Goal: Transaction & Acquisition: Purchase product/service

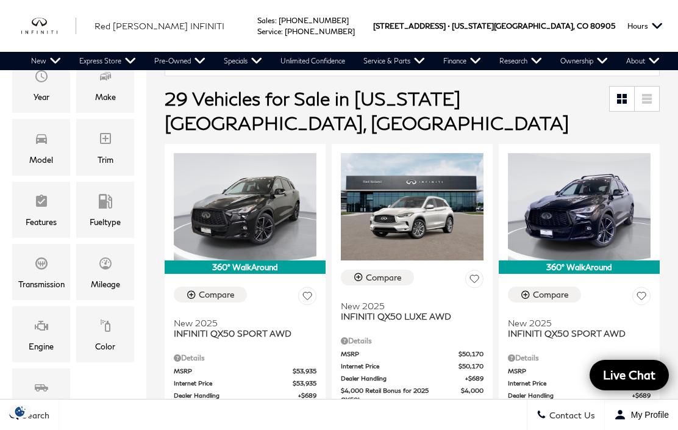
click at [40, 131] on icon "Model" at bounding box center [41, 138] width 15 height 15
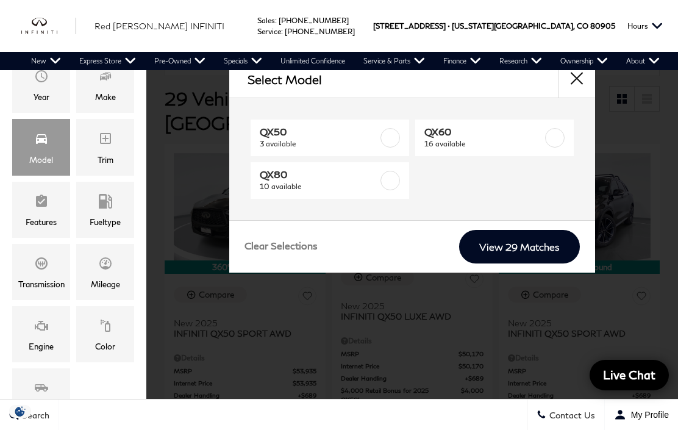
click at [350, 187] on span "10 available" at bounding box center [320, 187] width 120 height 12
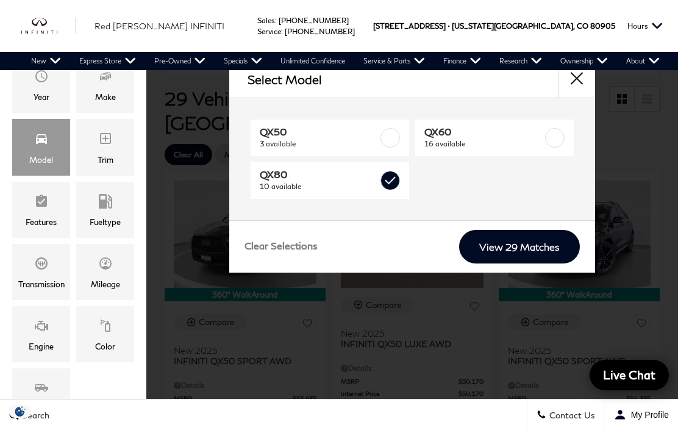
type input "$81,389"
checkbox input "true"
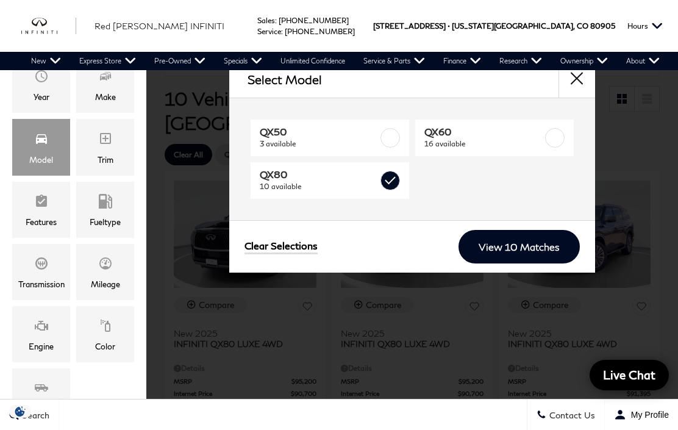
scroll to position [9, 0]
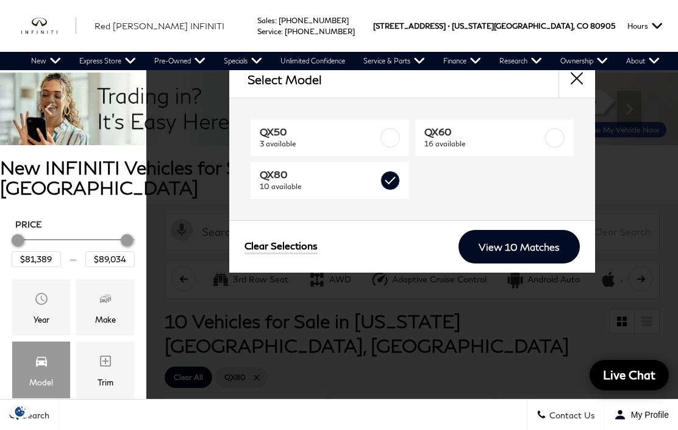
click at [533, 256] on link "View 10 Matches" at bounding box center [519, 247] width 121 height 34
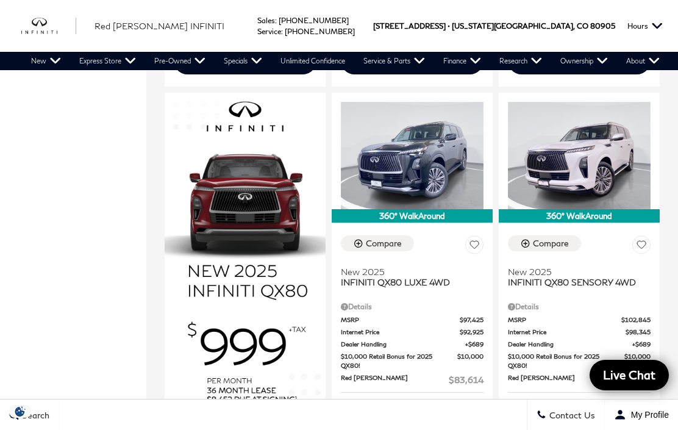
scroll to position [785, 0]
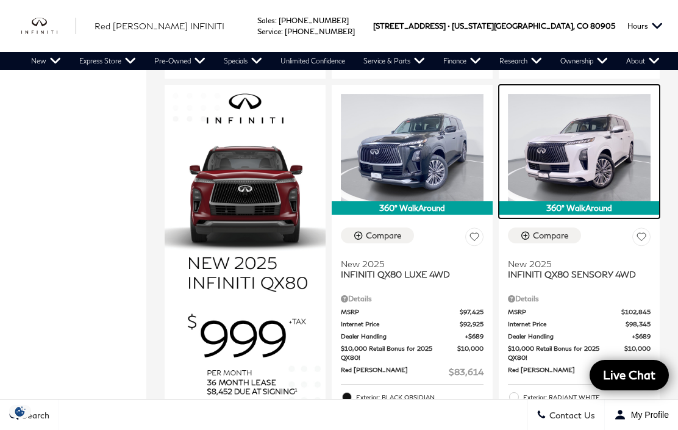
click at [602, 122] on img at bounding box center [579, 147] width 143 height 107
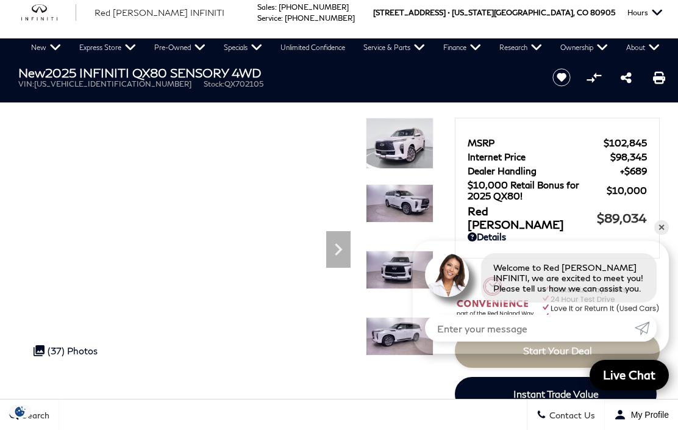
click at [48, 357] on div ".cls-1, .cls-3 { fill: #c50033; } .cls-1 { clip-rule: evenodd; } .cls-2 { clip-…" at bounding box center [65, 350] width 76 height 23
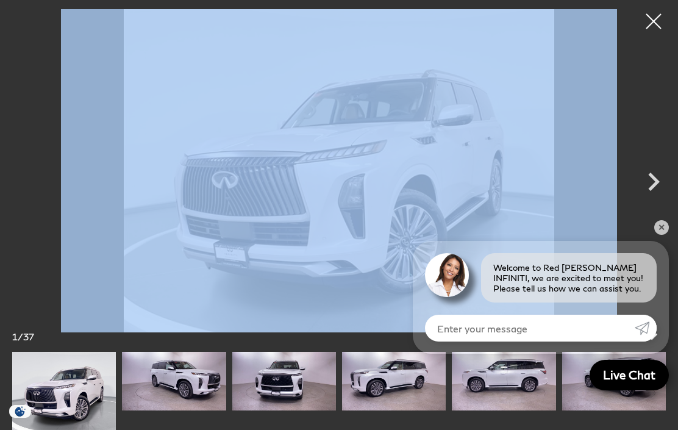
click at [52, 328] on div at bounding box center [339, 170] width 678 height 323
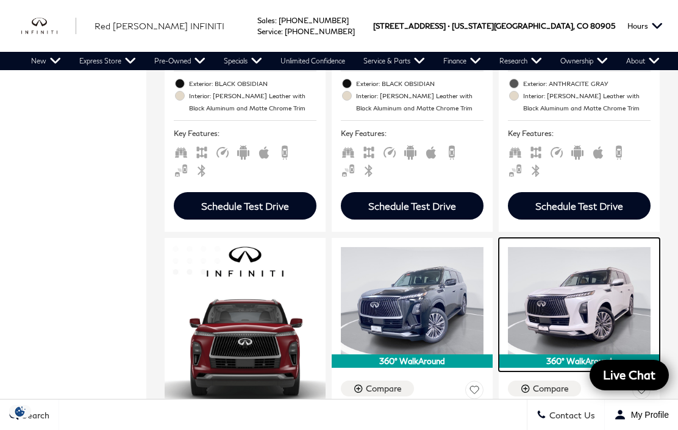
click at [622, 259] on img at bounding box center [579, 300] width 143 height 107
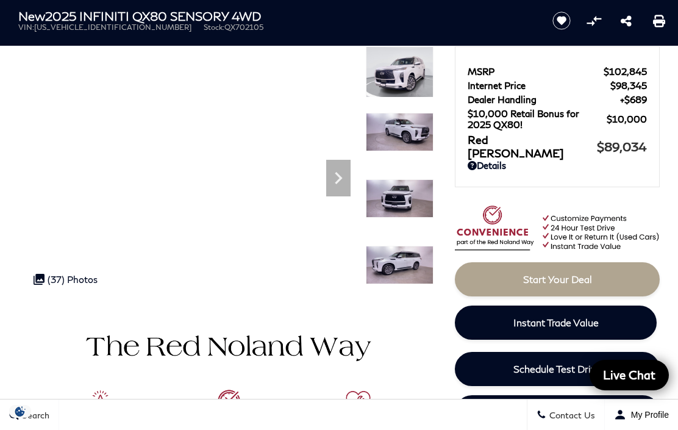
click at [48, 273] on div ".cls-1, .cls-3 { fill: #c50033; } .cls-1 { clip-rule: evenodd; } .cls-2 { clip-…" at bounding box center [65, 279] width 76 height 23
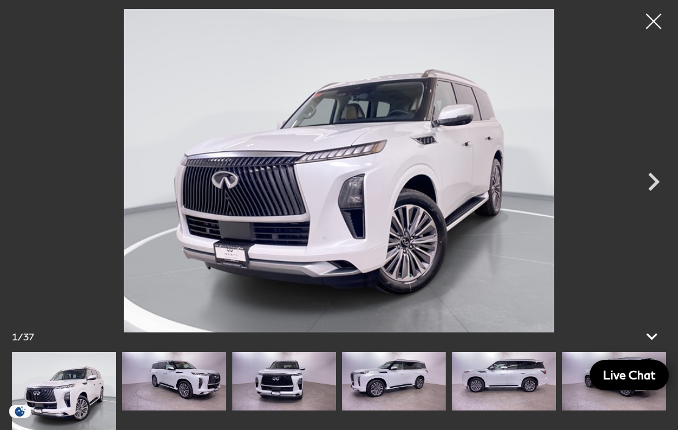
click at [657, 183] on icon "Next" at bounding box center [655, 182] width 12 height 18
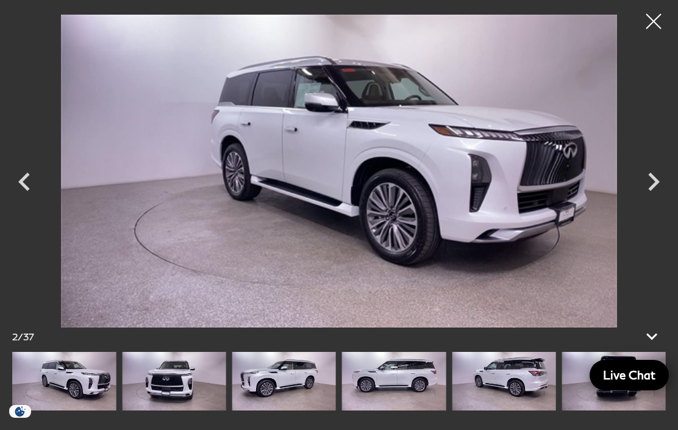
click at [661, 189] on icon "Next" at bounding box center [654, 182] width 37 height 37
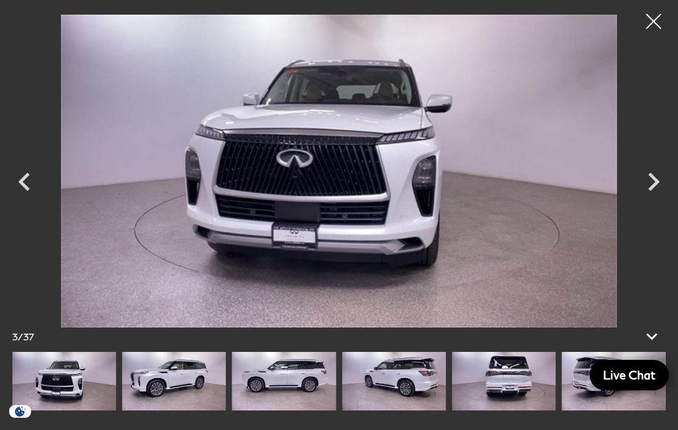
click at [657, 188] on icon "Next" at bounding box center [654, 182] width 37 height 37
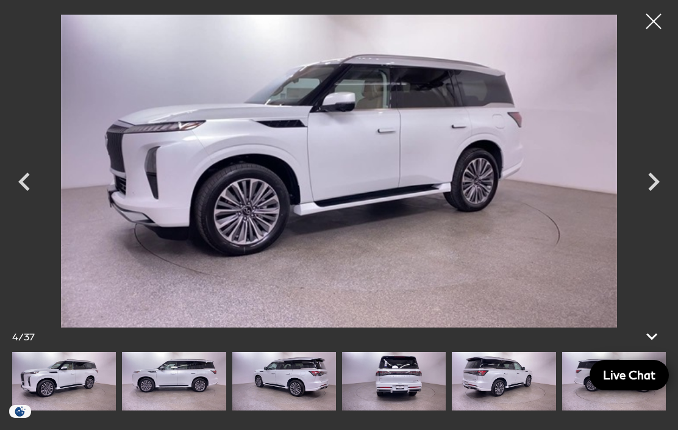
click at [655, 191] on icon "Next" at bounding box center [654, 182] width 37 height 37
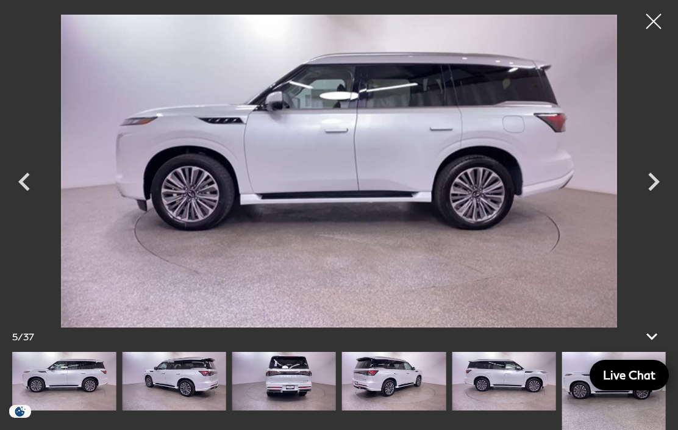
click at [659, 189] on icon "Next" at bounding box center [654, 182] width 37 height 37
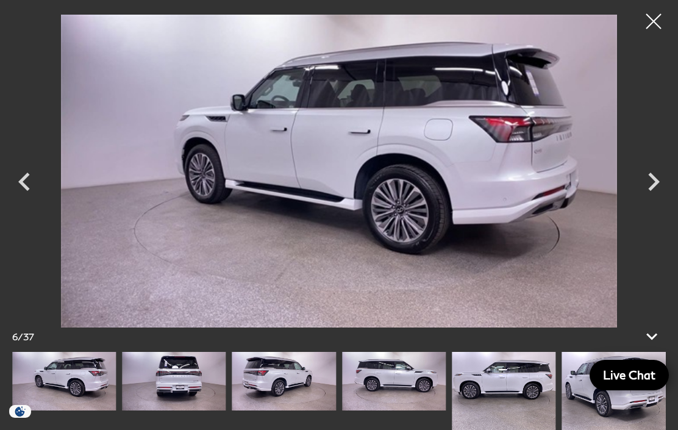
click at [656, 190] on icon "Next" at bounding box center [654, 182] width 37 height 37
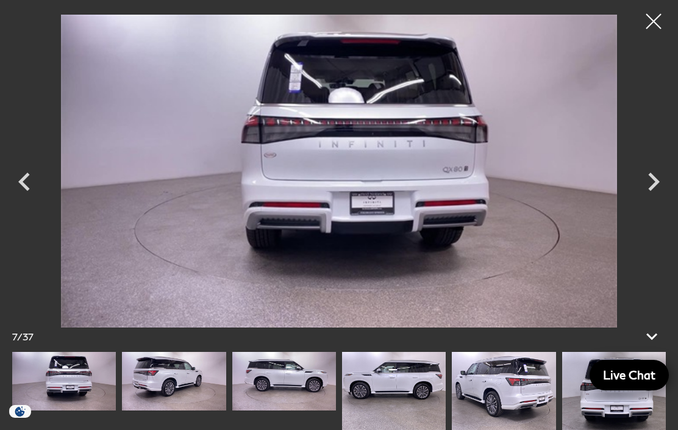
click at [654, 194] on icon "Next" at bounding box center [654, 182] width 37 height 37
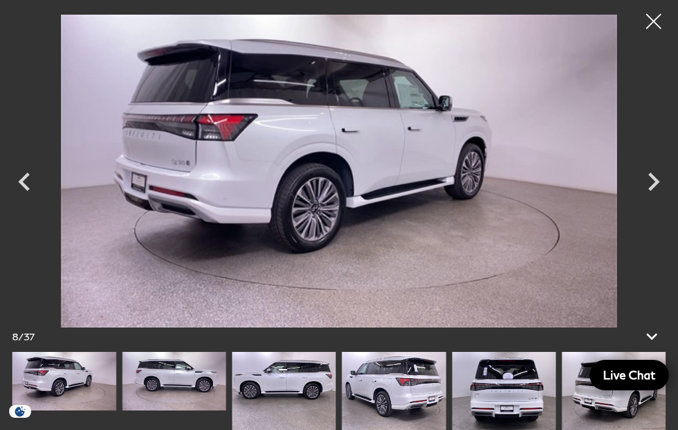
click at [658, 189] on icon "Next" at bounding box center [654, 182] width 37 height 37
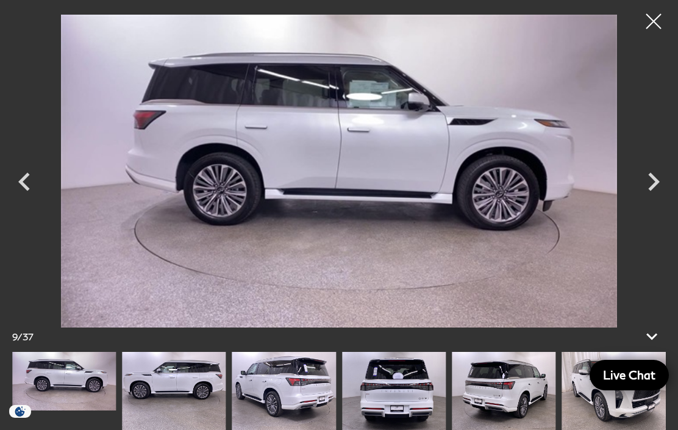
click at [661, 190] on icon "Next" at bounding box center [654, 182] width 37 height 37
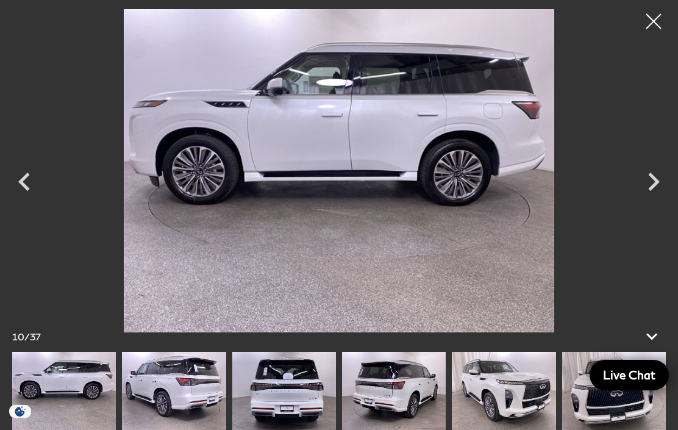
click at [655, 191] on icon "Next" at bounding box center [654, 182] width 37 height 37
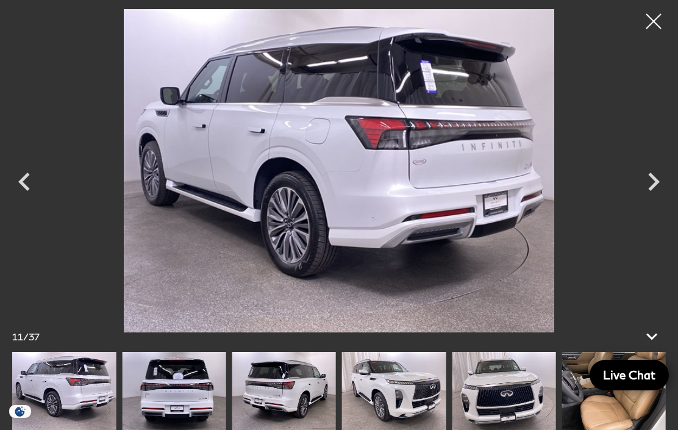
click at [652, 190] on icon "Next" at bounding box center [654, 182] width 37 height 37
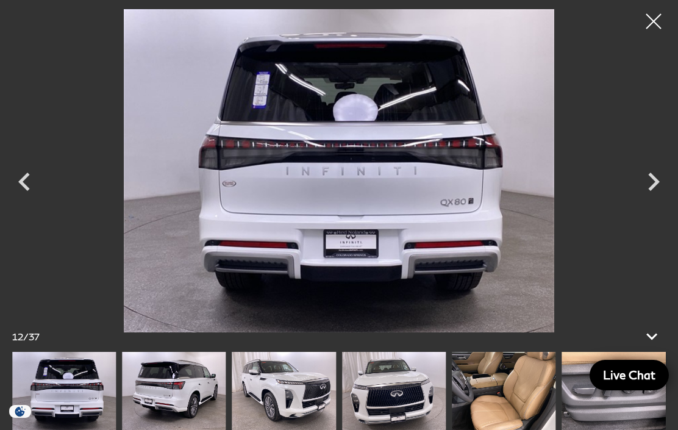
click at [664, 193] on icon "Next" at bounding box center [654, 182] width 37 height 37
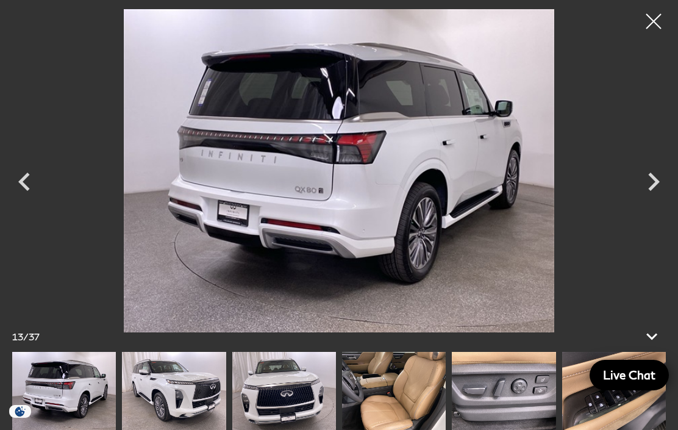
click at [660, 194] on icon "Next" at bounding box center [654, 182] width 37 height 37
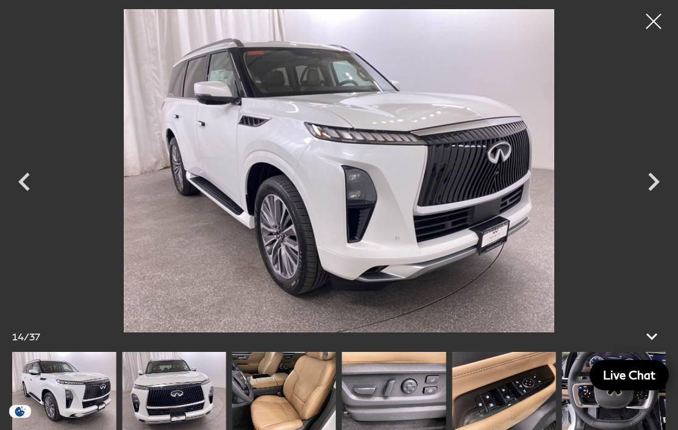
click at [659, 188] on icon "Next" at bounding box center [654, 182] width 37 height 37
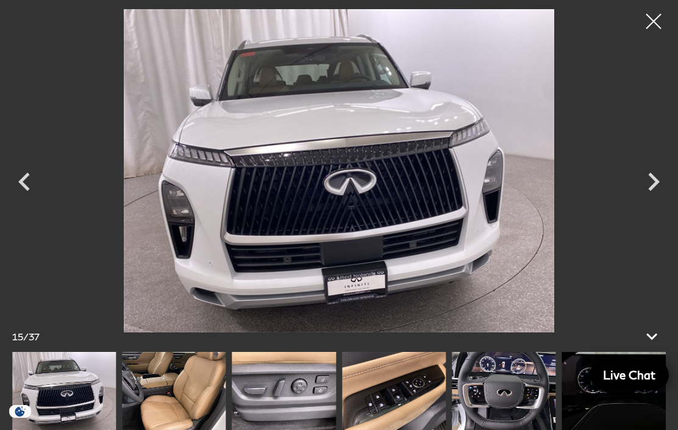
click at [670, 189] on icon "Next" at bounding box center [654, 182] width 37 height 37
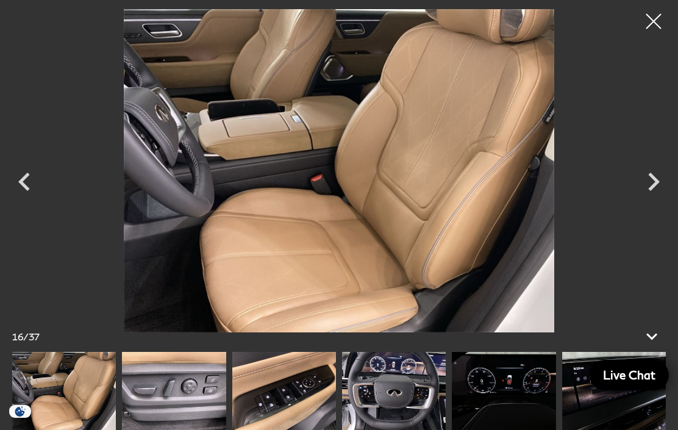
click at [649, 196] on icon "Next" at bounding box center [654, 182] width 37 height 37
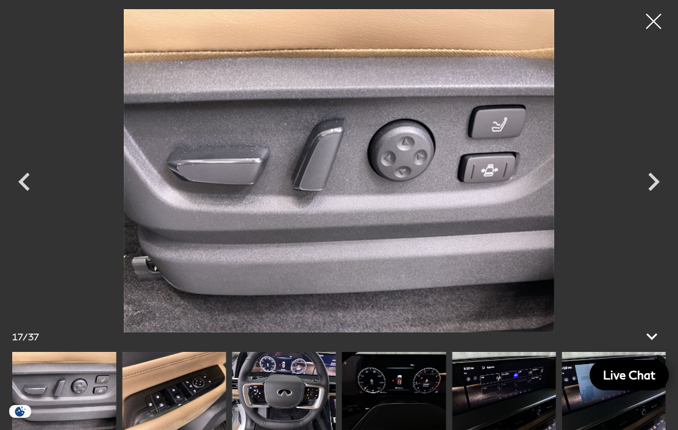
click at [650, 195] on icon "Next" at bounding box center [654, 182] width 37 height 37
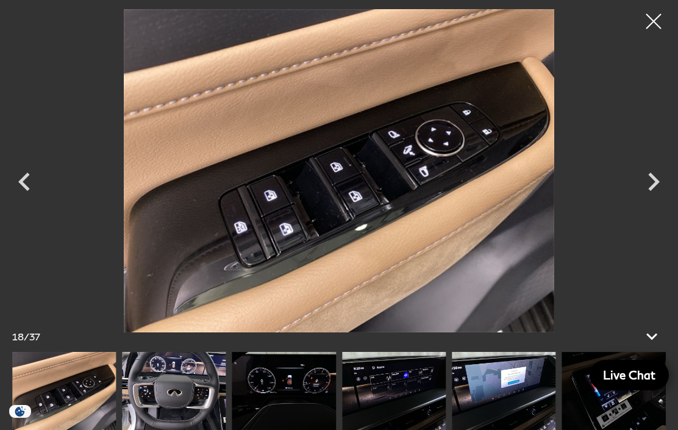
click at [670, 191] on icon "Next" at bounding box center [654, 182] width 37 height 37
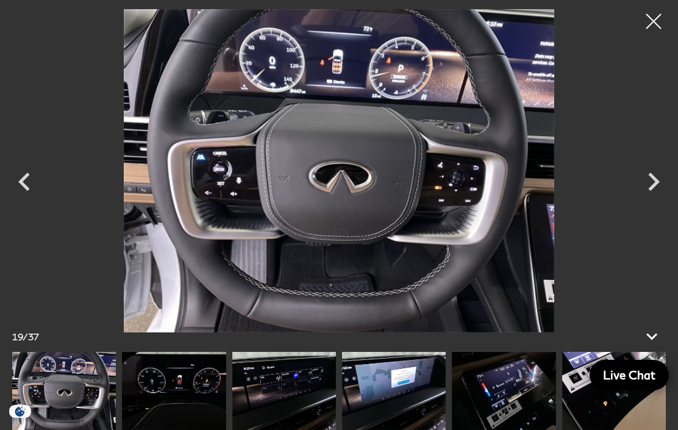
click at [652, 194] on icon "Next" at bounding box center [654, 182] width 37 height 37
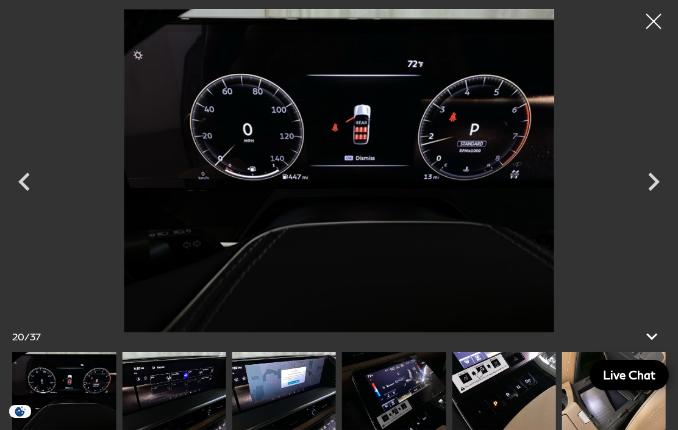
click at [663, 194] on icon "Next" at bounding box center [654, 182] width 37 height 37
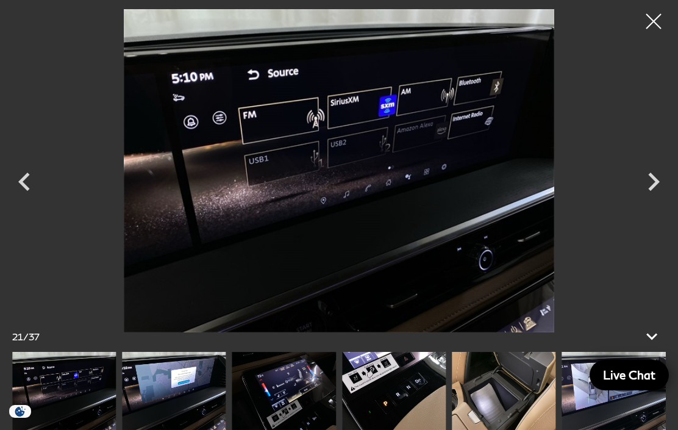
click at [663, 196] on icon "Next" at bounding box center [654, 182] width 37 height 37
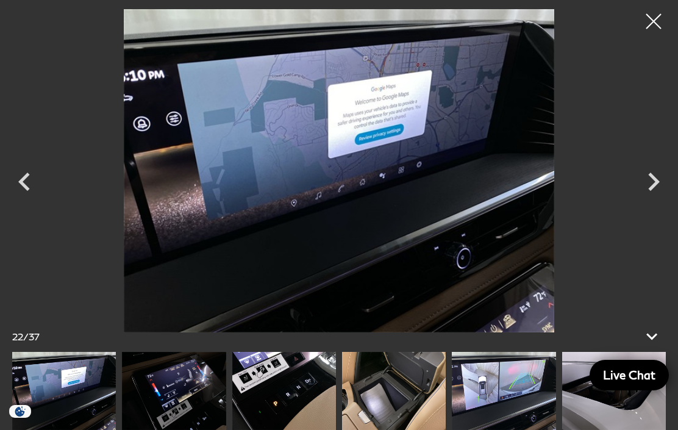
click at [666, 195] on icon "Next" at bounding box center [654, 182] width 37 height 37
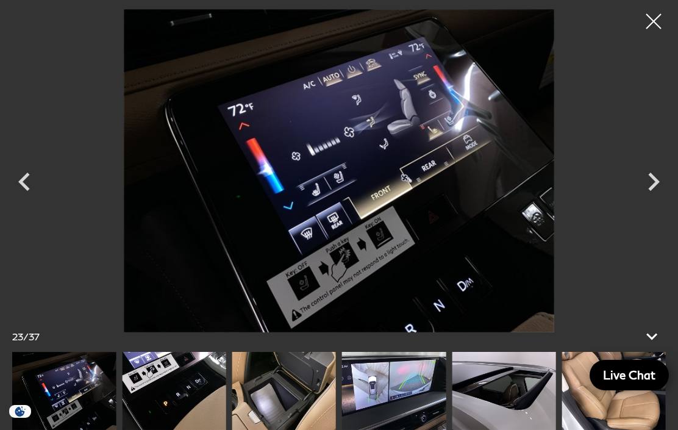
click at [667, 192] on icon "Next" at bounding box center [654, 182] width 37 height 37
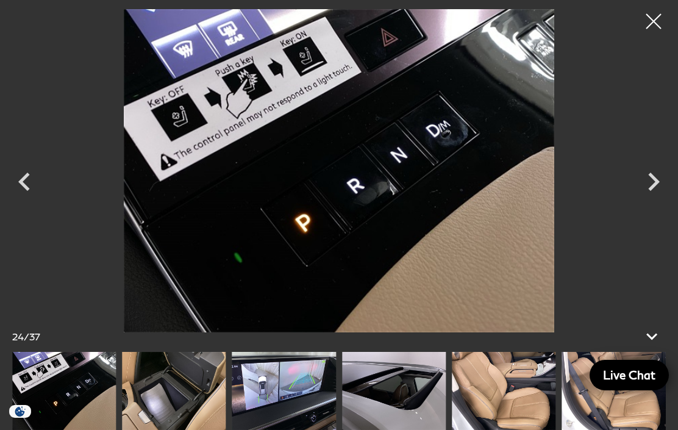
click at [663, 196] on icon "Next" at bounding box center [654, 182] width 37 height 37
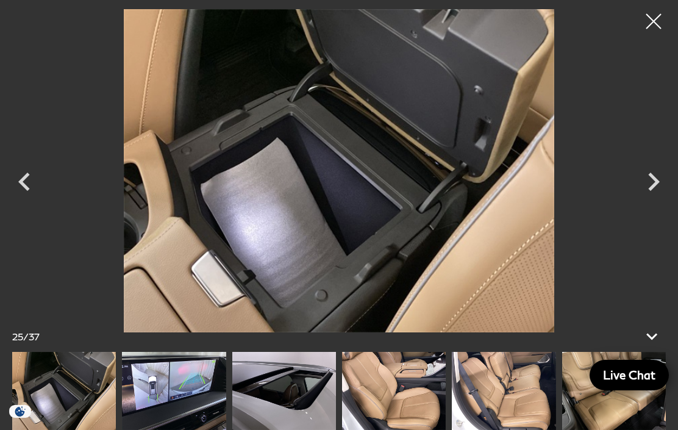
click at [658, 195] on icon "Next" at bounding box center [654, 182] width 37 height 37
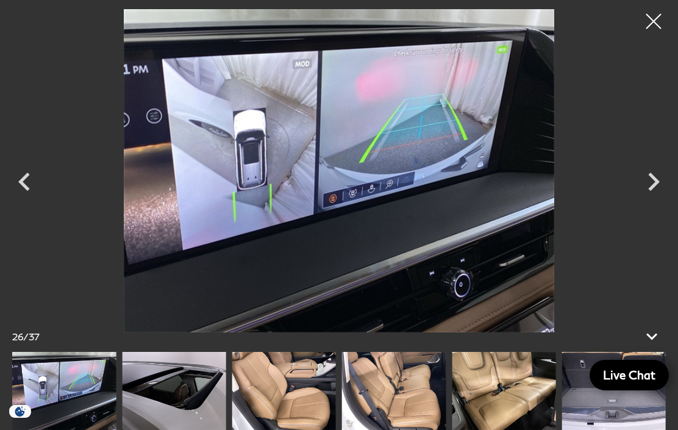
click at [660, 194] on icon "Next" at bounding box center [654, 182] width 37 height 37
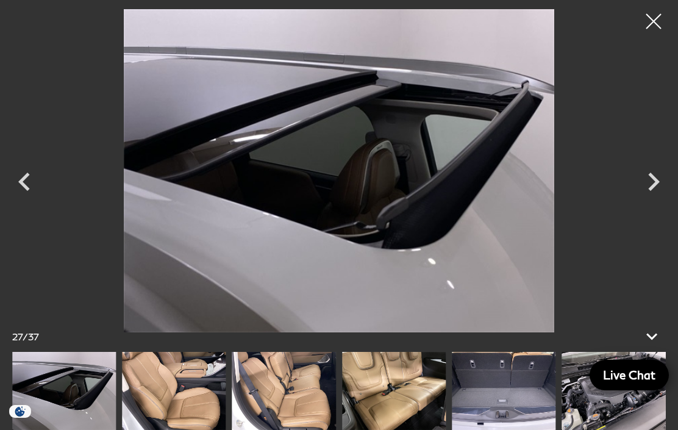
click at [664, 194] on icon "Next" at bounding box center [654, 182] width 37 height 37
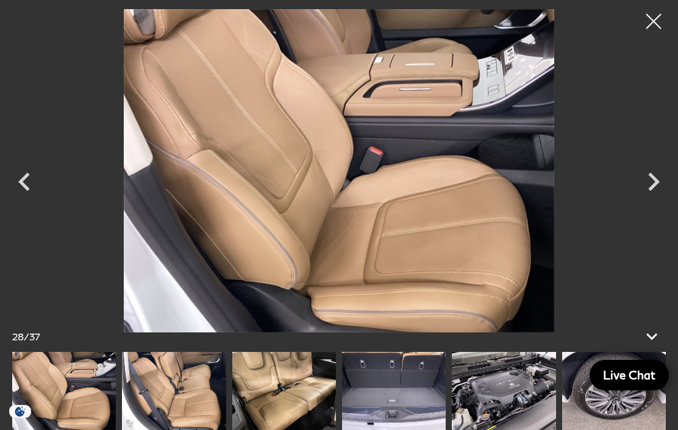
click at [670, 194] on icon "Next" at bounding box center [654, 182] width 37 height 37
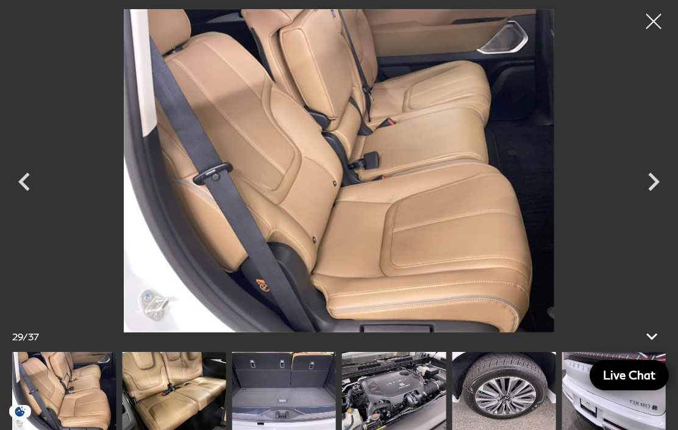
click at [651, 195] on icon "Next" at bounding box center [654, 182] width 37 height 37
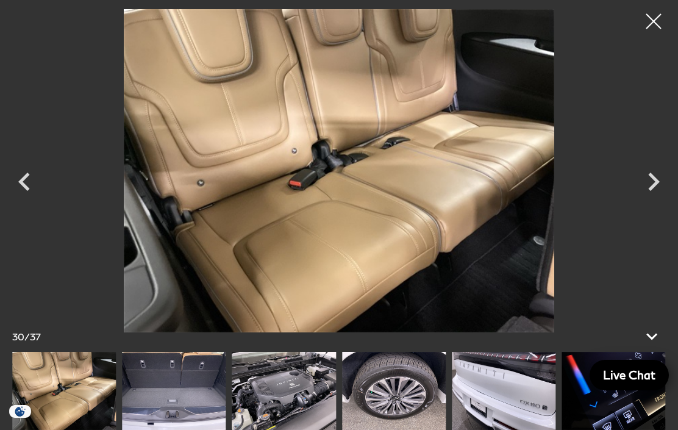
click at [650, 193] on icon "Next" at bounding box center [654, 182] width 37 height 37
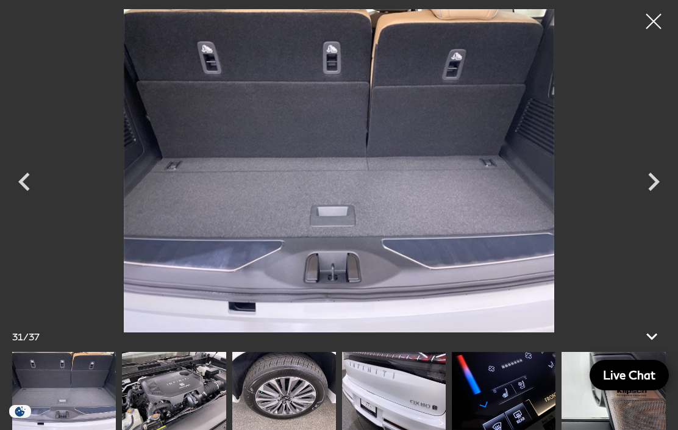
click at [652, 193] on icon "Next" at bounding box center [654, 182] width 37 height 37
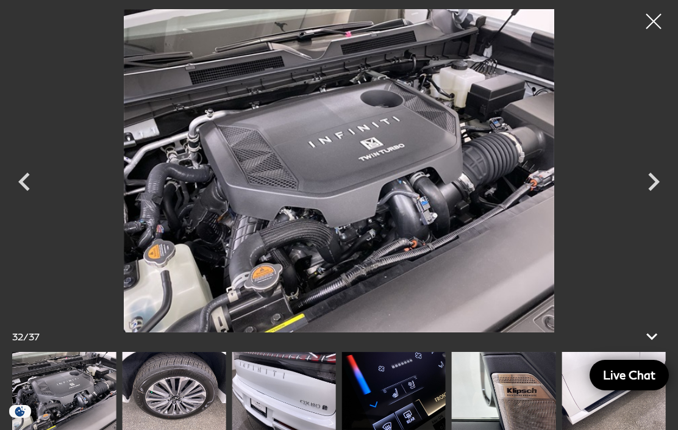
click at [25, 185] on icon "Previous" at bounding box center [24, 182] width 12 height 18
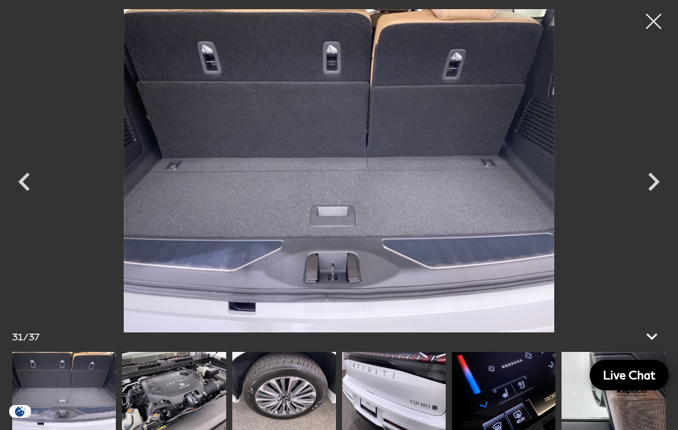
click at [13, 192] on icon "Previous" at bounding box center [24, 182] width 37 height 37
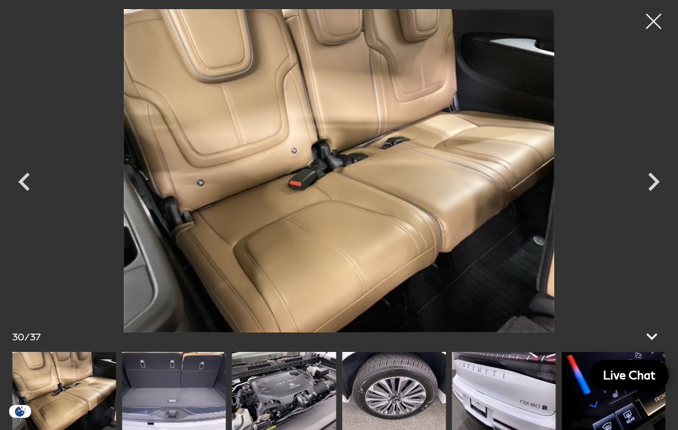
click at [18, 203] on div "Previous" at bounding box center [24, 184] width 37 height 55
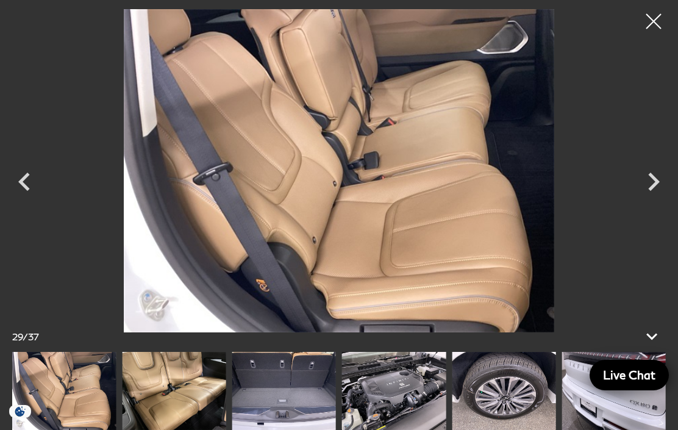
click at [18, 184] on icon "Previous" at bounding box center [24, 182] width 37 height 37
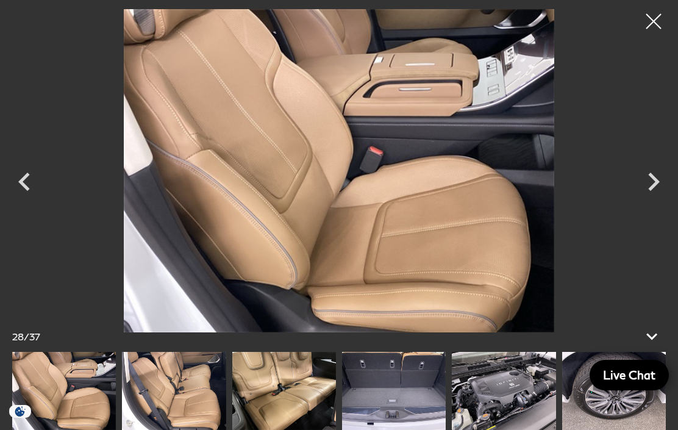
click at [655, 195] on icon "Next" at bounding box center [654, 182] width 37 height 37
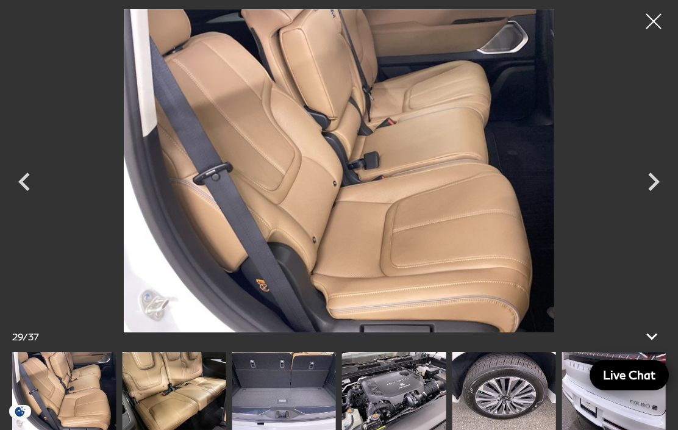
click at [657, 194] on icon "Next" at bounding box center [654, 182] width 37 height 37
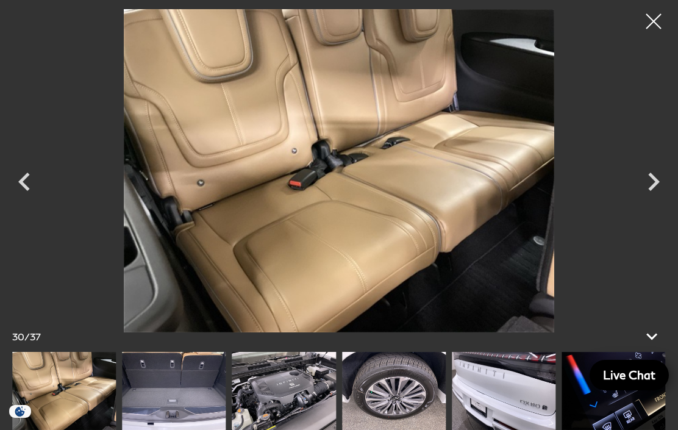
click at [27, 182] on icon "Previous" at bounding box center [24, 182] width 37 height 37
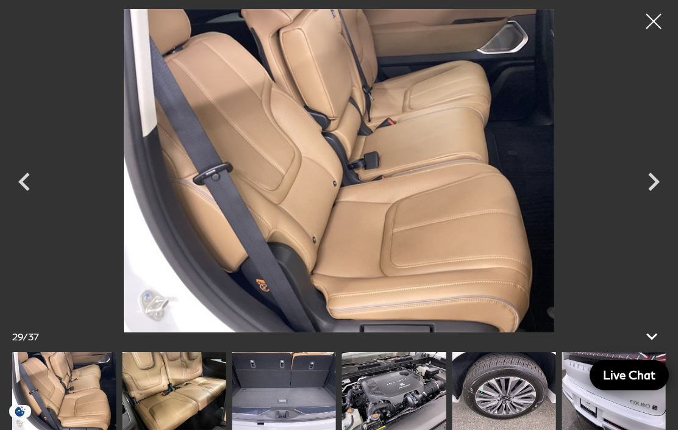
click at [18, 182] on icon "Previous" at bounding box center [24, 182] width 37 height 37
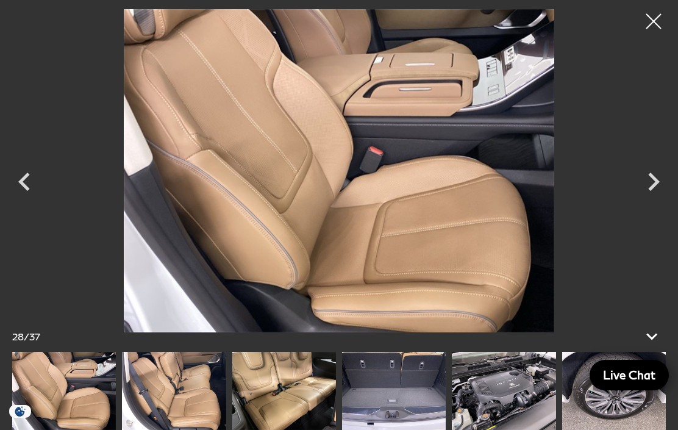
click at [655, 195] on icon "Next" at bounding box center [654, 182] width 37 height 37
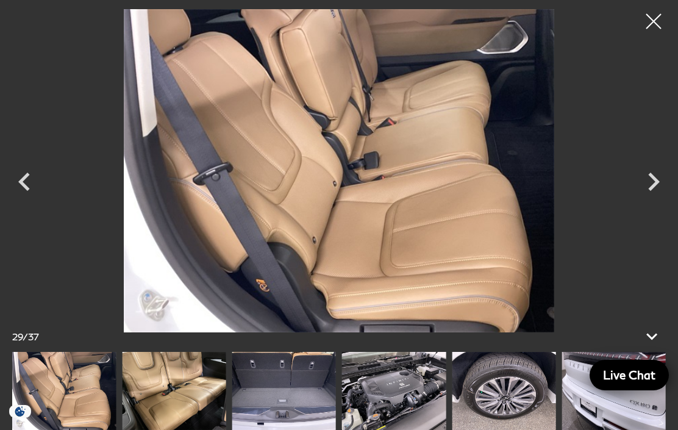
click at [657, 196] on icon "Next" at bounding box center [654, 182] width 37 height 37
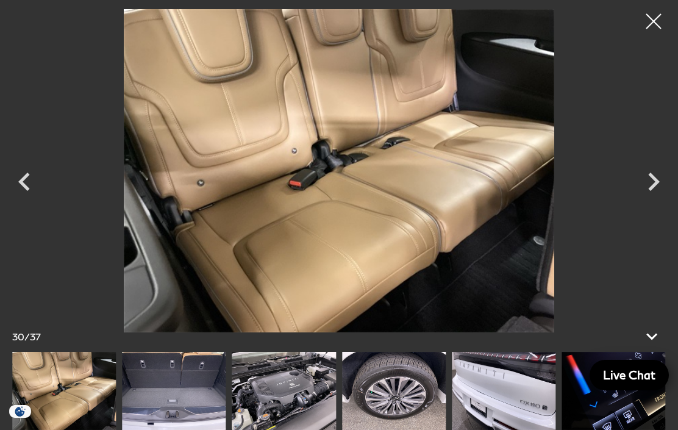
click at [663, 193] on icon "Next" at bounding box center [654, 182] width 37 height 37
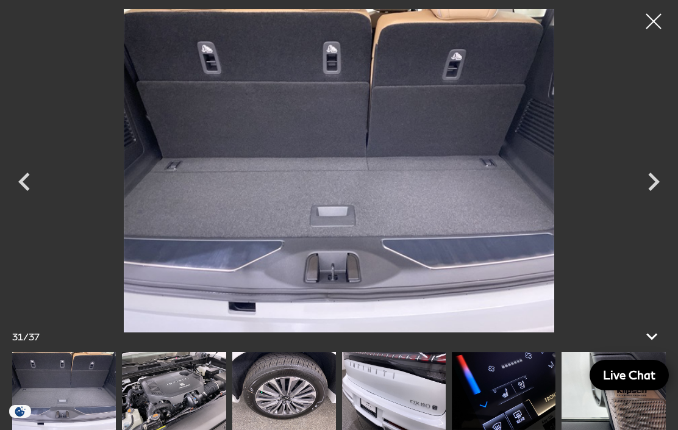
click at [661, 193] on icon "Next" at bounding box center [654, 182] width 37 height 37
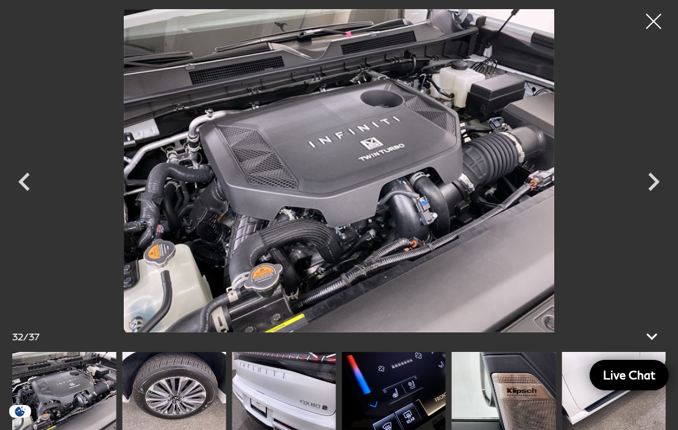
click at [658, 191] on icon "Next" at bounding box center [654, 182] width 37 height 37
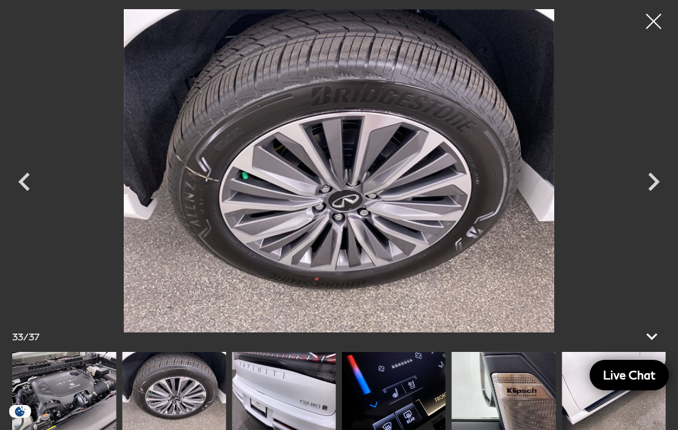
click at [672, 191] on icon "Next" at bounding box center [654, 182] width 37 height 37
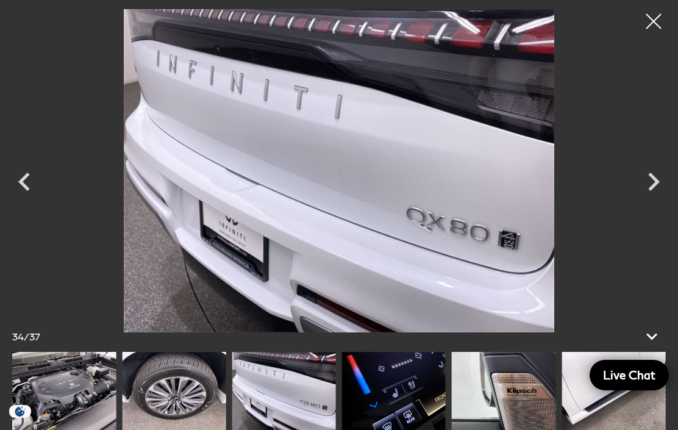
click at [653, 187] on icon "Next" at bounding box center [655, 182] width 12 height 18
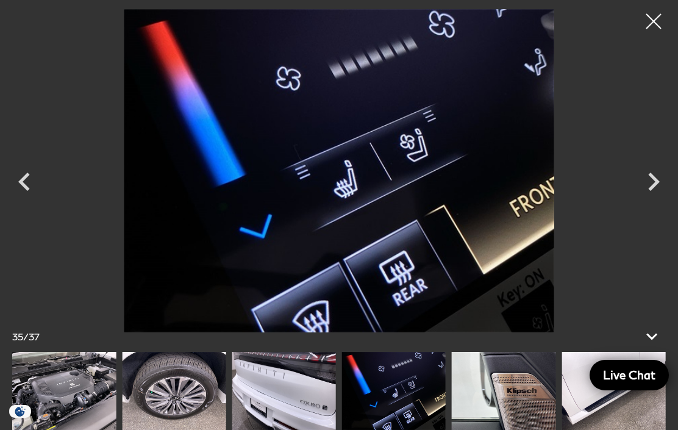
click at [658, 192] on icon "Next" at bounding box center [654, 182] width 37 height 37
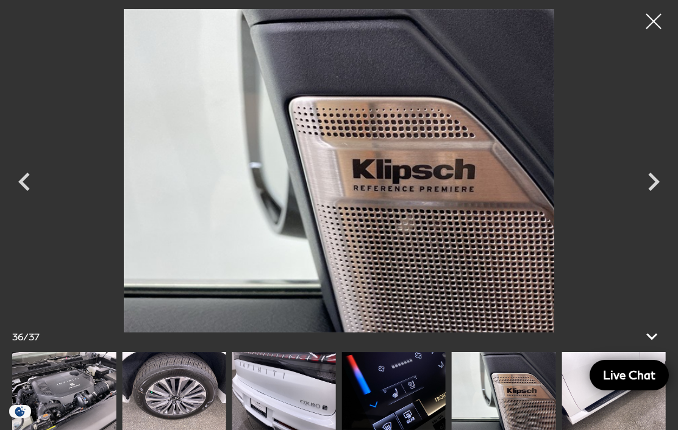
click at [669, 189] on icon "Next" at bounding box center [654, 182] width 37 height 37
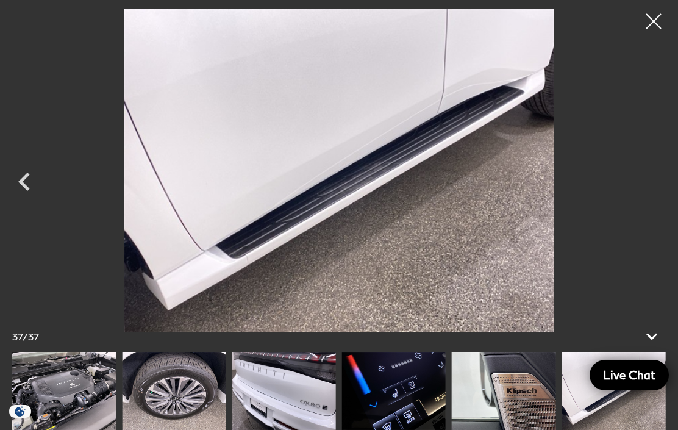
click at [23, 180] on icon "Previous" at bounding box center [24, 182] width 12 height 18
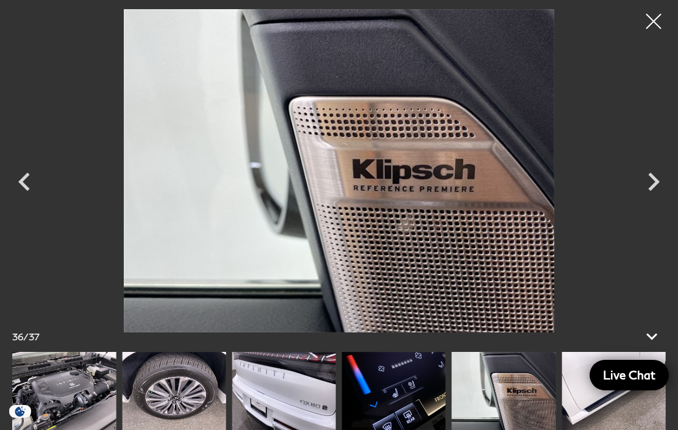
click at [25, 189] on icon "Previous" at bounding box center [24, 182] width 12 height 18
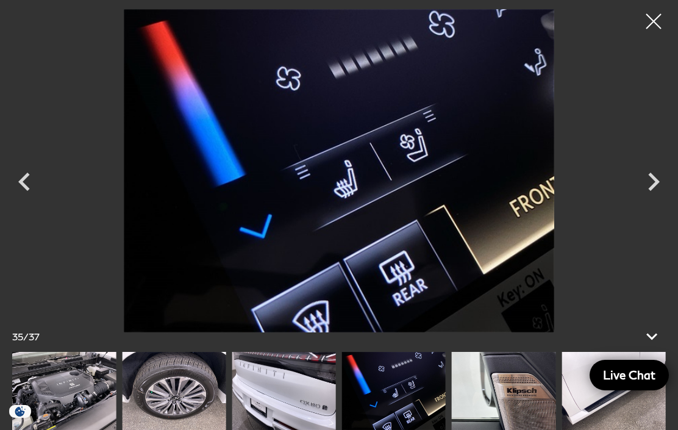
click at [27, 193] on icon "Previous" at bounding box center [24, 182] width 37 height 37
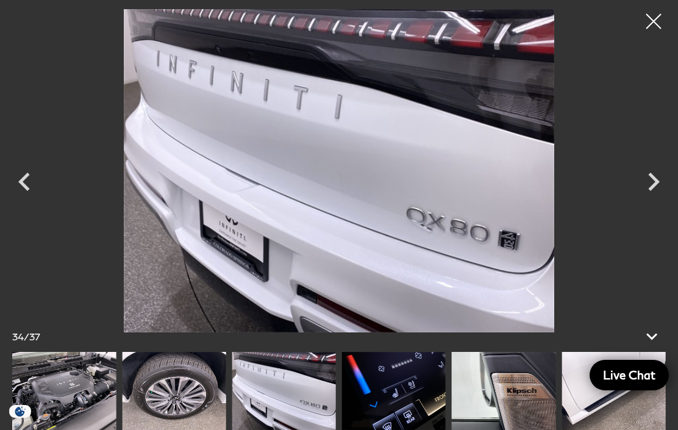
click at [26, 189] on icon "Previous" at bounding box center [24, 182] width 12 height 18
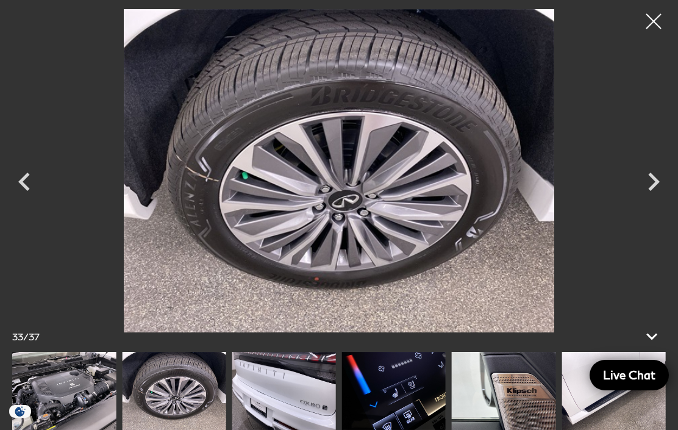
click at [21, 190] on icon "Previous" at bounding box center [24, 182] width 37 height 37
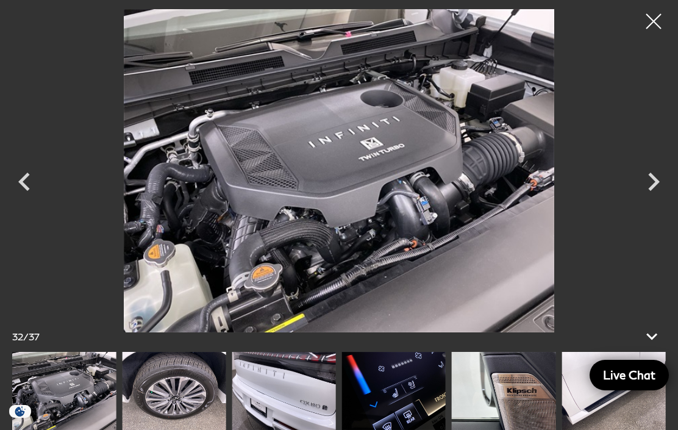
click at [25, 194] on icon "Previous" at bounding box center [24, 182] width 37 height 37
click at [21, 188] on icon "Previous" at bounding box center [24, 182] width 37 height 37
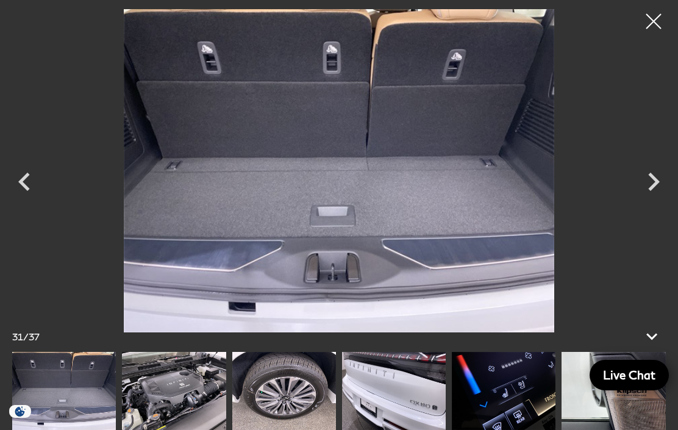
click at [24, 187] on icon "Previous" at bounding box center [24, 182] width 12 height 18
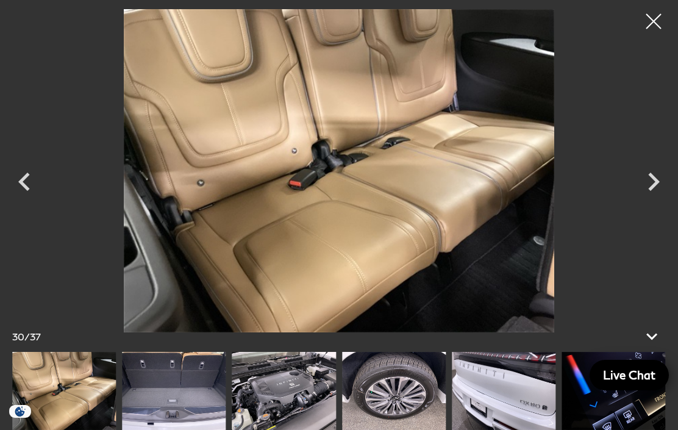
click at [20, 190] on icon "Previous" at bounding box center [24, 182] width 37 height 37
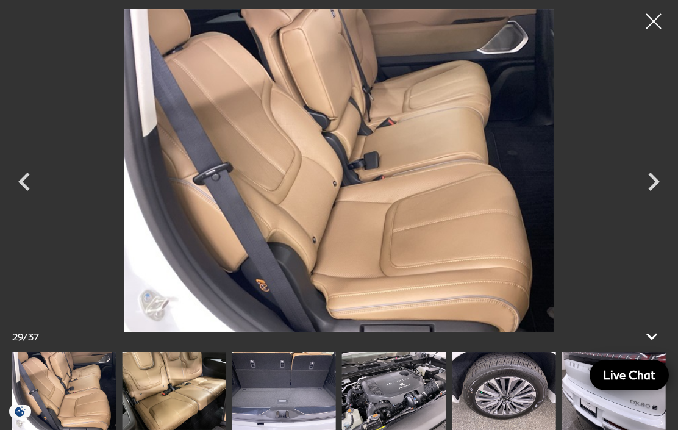
click at [24, 193] on icon "Previous" at bounding box center [24, 182] width 37 height 37
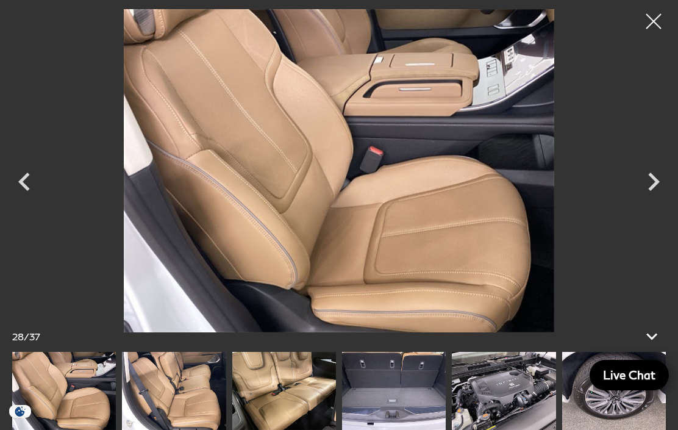
click at [21, 194] on icon "Previous" at bounding box center [24, 182] width 37 height 37
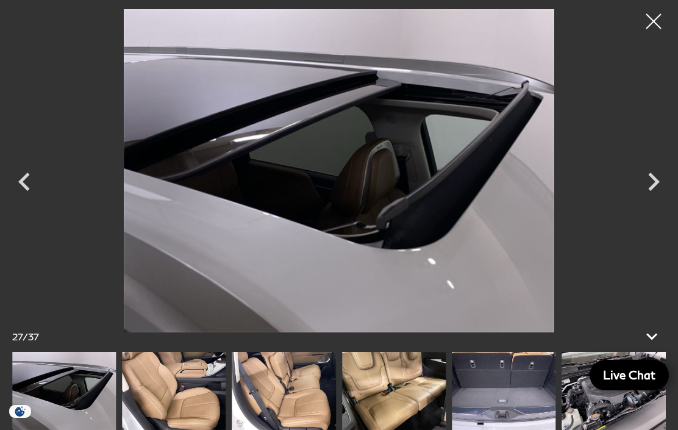
click at [34, 196] on icon "Previous" at bounding box center [24, 182] width 37 height 37
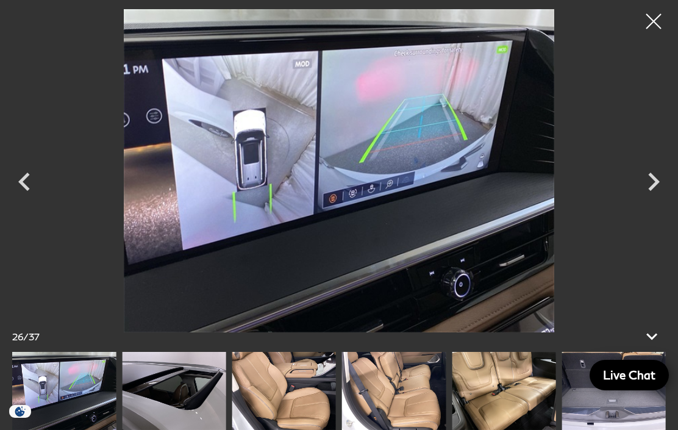
click at [23, 188] on icon "Previous" at bounding box center [24, 182] width 37 height 37
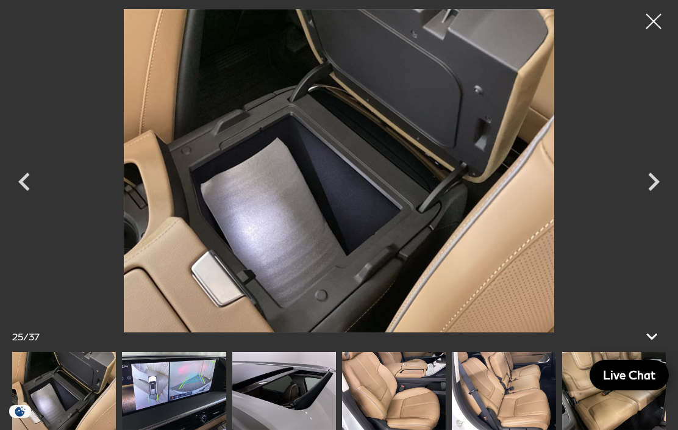
click at [22, 188] on icon "Previous" at bounding box center [24, 182] width 37 height 37
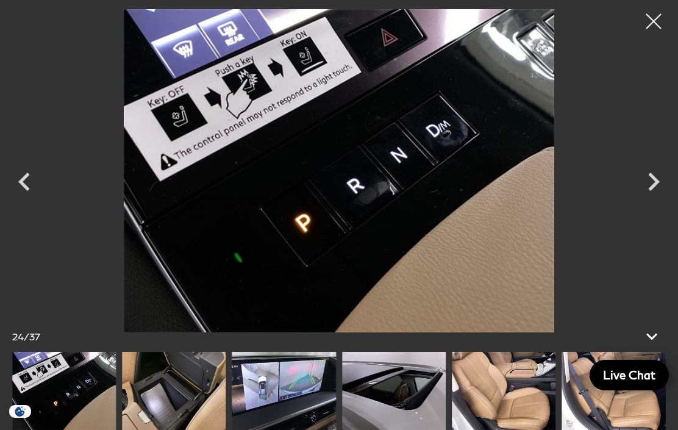
click at [36, 197] on icon "Previous" at bounding box center [24, 182] width 37 height 37
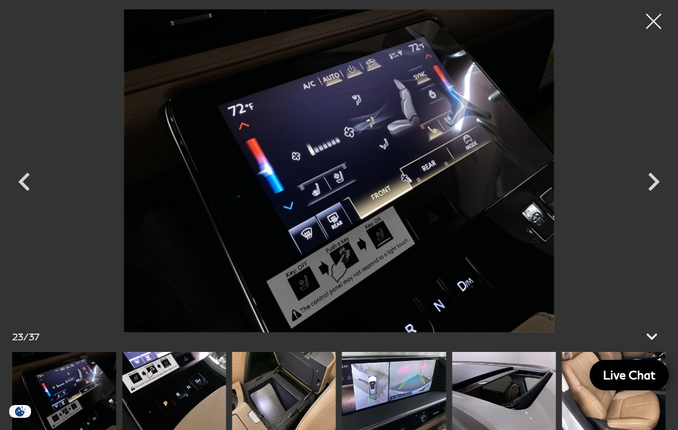
click at [29, 192] on icon "Previous" at bounding box center [24, 182] width 37 height 37
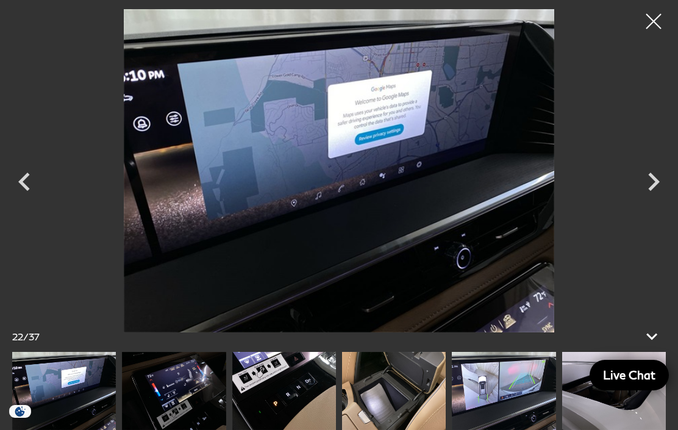
click at [29, 195] on icon "Previous" at bounding box center [24, 182] width 37 height 37
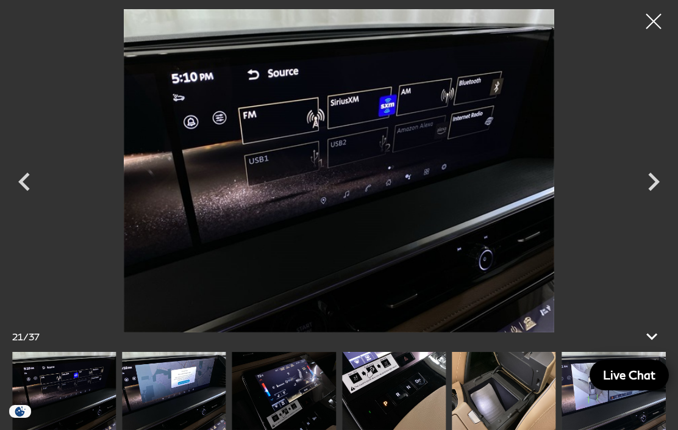
click at [28, 197] on icon "Previous" at bounding box center [24, 182] width 37 height 37
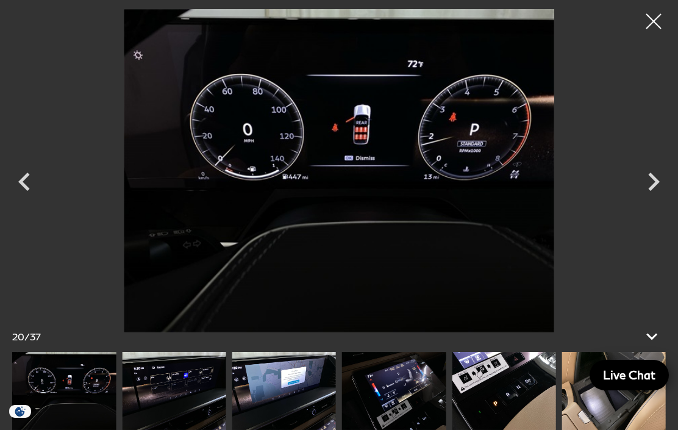
click at [28, 188] on icon "Previous" at bounding box center [24, 182] width 12 height 18
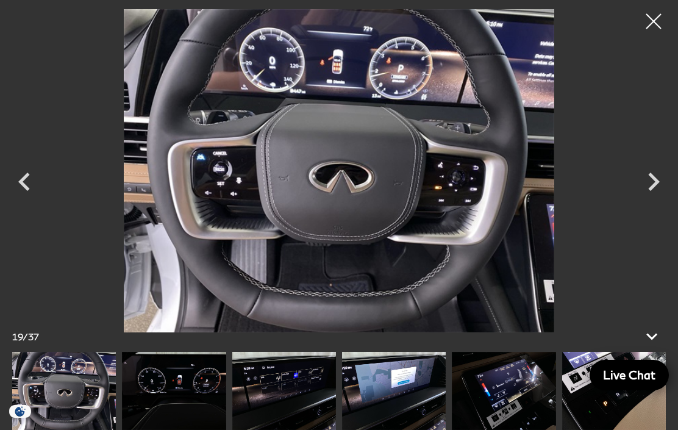
click at [26, 190] on icon "Previous" at bounding box center [24, 182] width 37 height 37
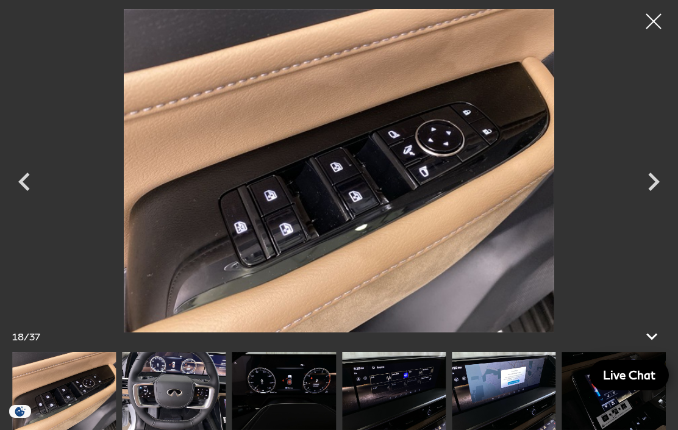
click at [19, 187] on icon "Previous" at bounding box center [24, 182] width 37 height 37
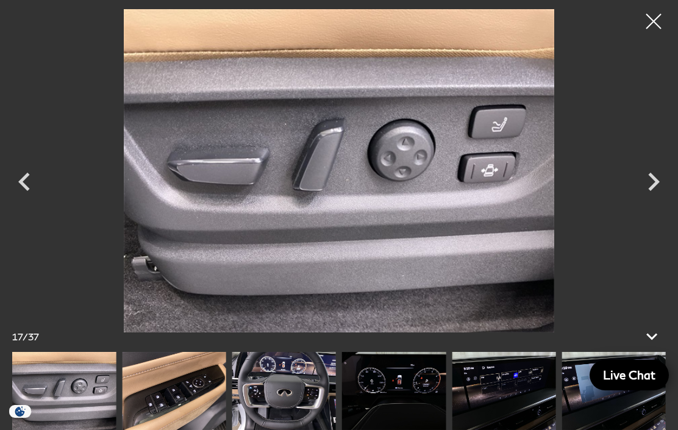
click at [19, 186] on icon "Previous" at bounding box center [24, 182] width 37 height 37
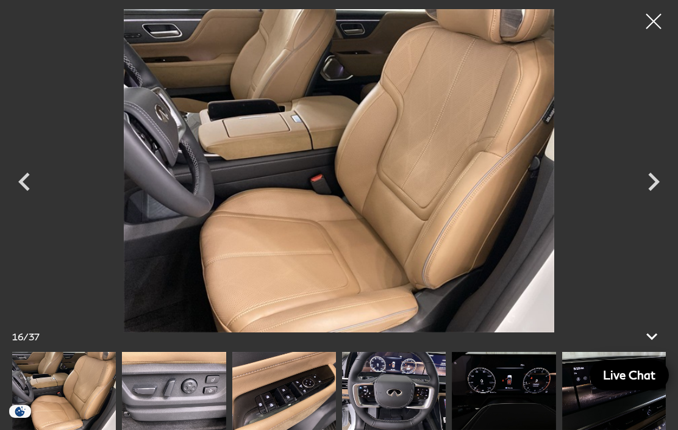
click at [16, 188] on icon "Previous" at bounding box center [24, 182] width 37 height 37
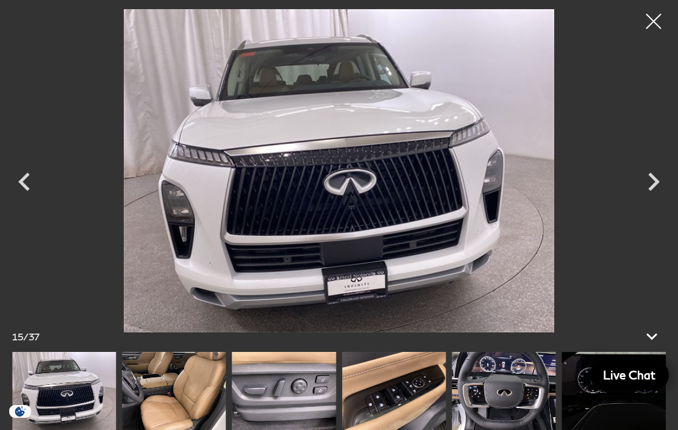
click at [31, 193] on icon "Previous" at bounding box center [24, 182] width 37 height 37
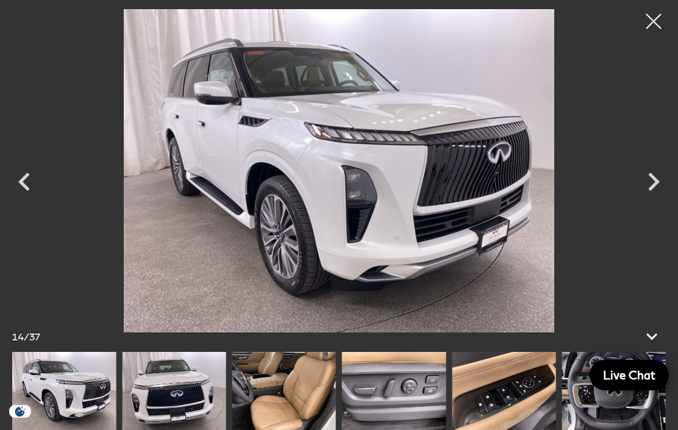
click at [24, 189] on icon "Previous" at bounding box center [24, 182] width 37 height 37
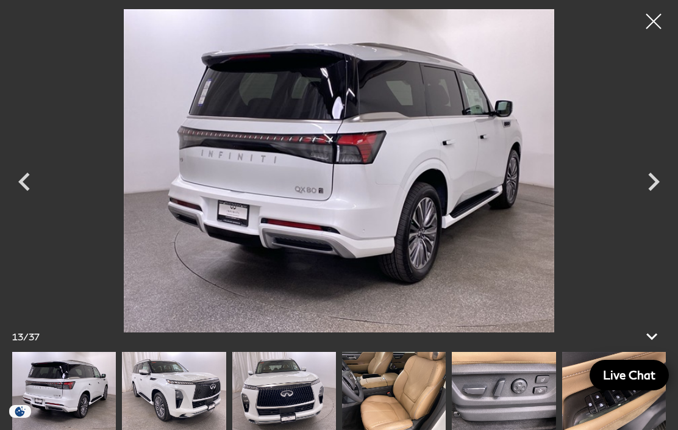
click at [23, 187] on icon "Previous" at bounding box center [24, 182] width 12 height 18
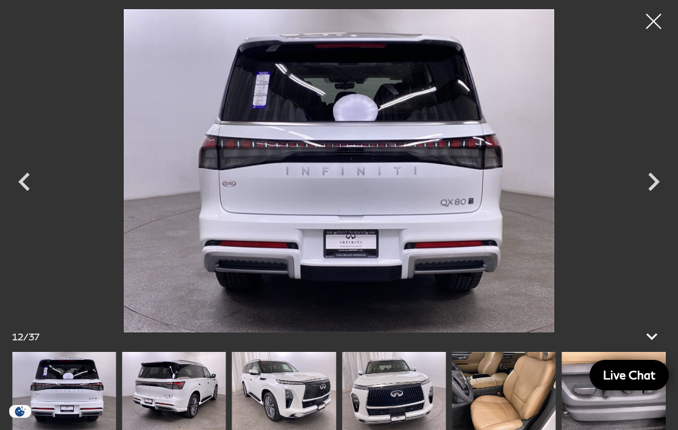
click at [31, 190] on icon "Previous" at bounding box center [24, 182] width 37 height 37
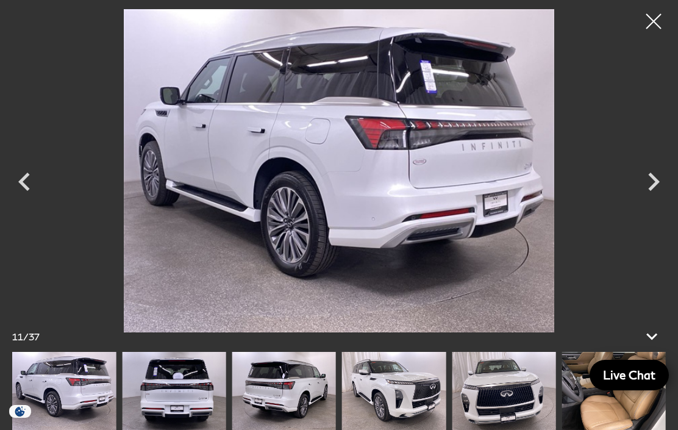
click at [31, 188] on icon "Previous" at bounding box center [24, 182] width 37 height 37
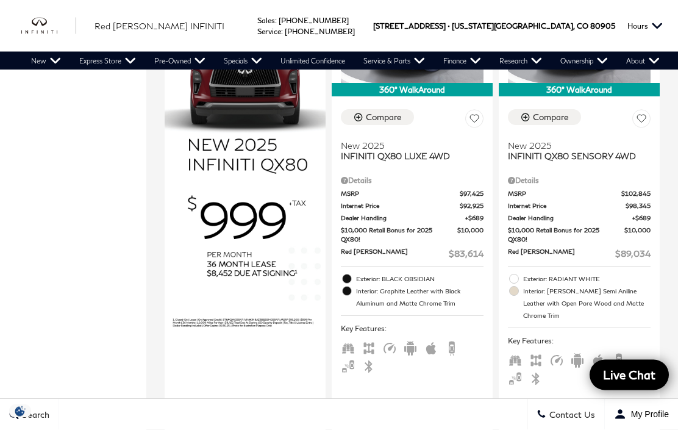
scroll to position [904, 0]
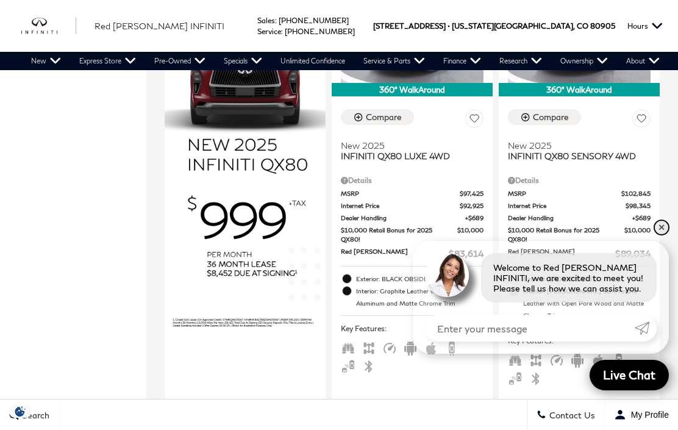
click at [668, 235] on link "✕" at bounding box center [662, 227] width 15 height 15
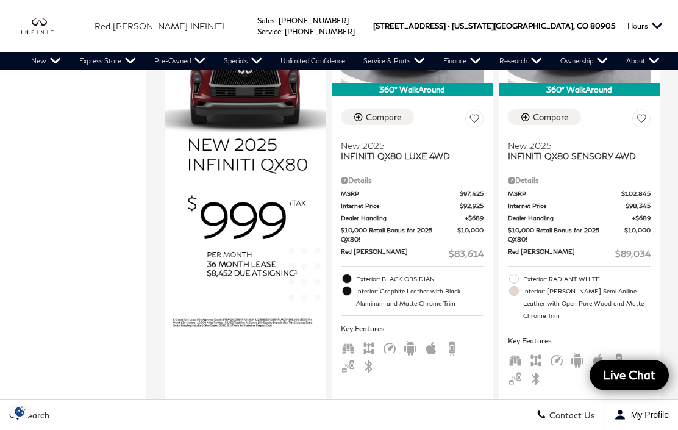
click at [587, 351] on ul at bounding box center [579, 369] width 143 height 37
click at [537, 353] on icon "AWD" at bounding box center [536, 360] width 15 height 15
click at [520, 353] on icon "Third Row Seats" at bounding box center [515, 360] width 15 height 15
click at [542, 353] on icon "AWD" at bounding box center [536, 360] width 15 height 15
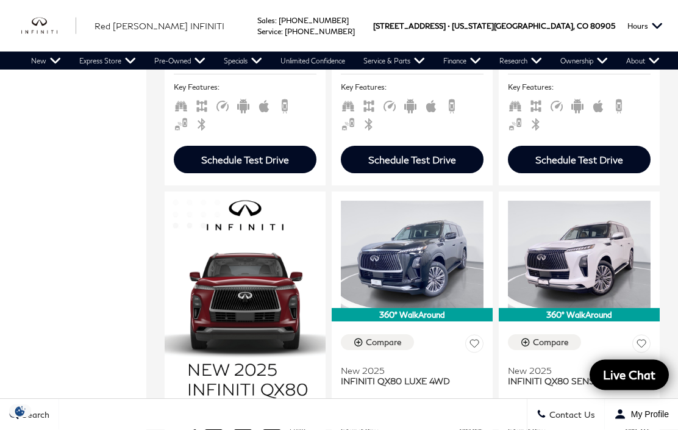
scroll to position [687, 0]
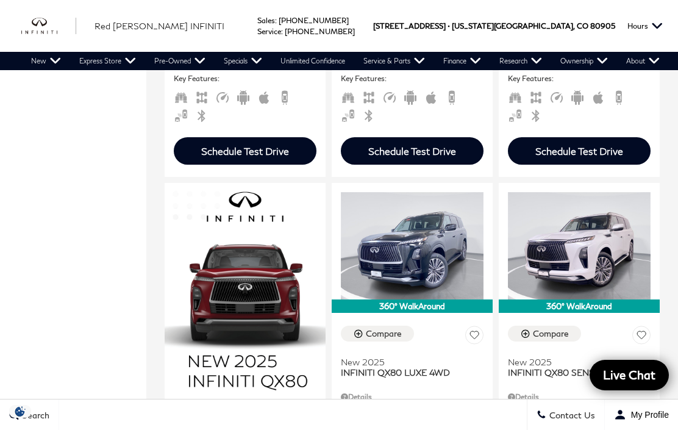
click at [639, 326] on button at bounding box center [642, 337] width 18 height 23
click at [663, 320] on div "360° WalkAround Compare New 2025 INFINITI QX80 SENSORY 4WD Details MSRP $102,84…" at bounding box center [579, 419] width 167 height 479
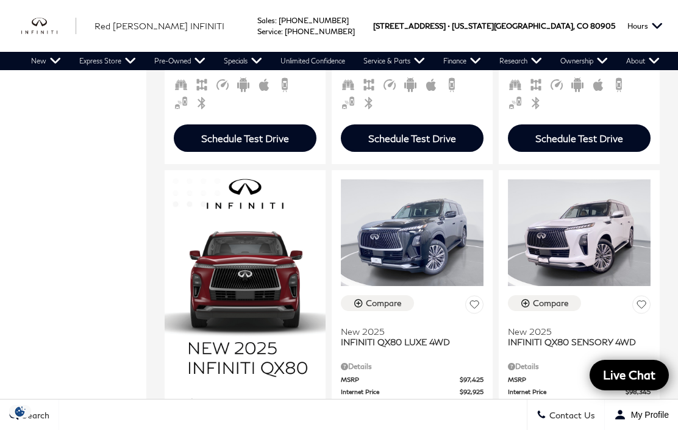
scroll to position [679, 0]
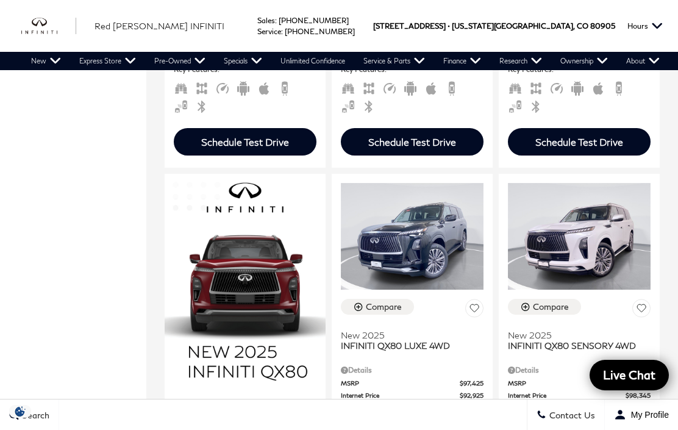
click at [551, 403] on span "Dealer Handling" at bounding box center [570, 407] width 124 height 9
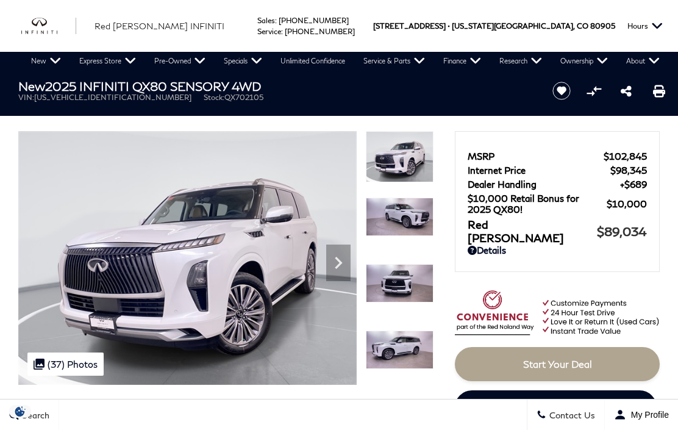
scroll to position [23, 0]
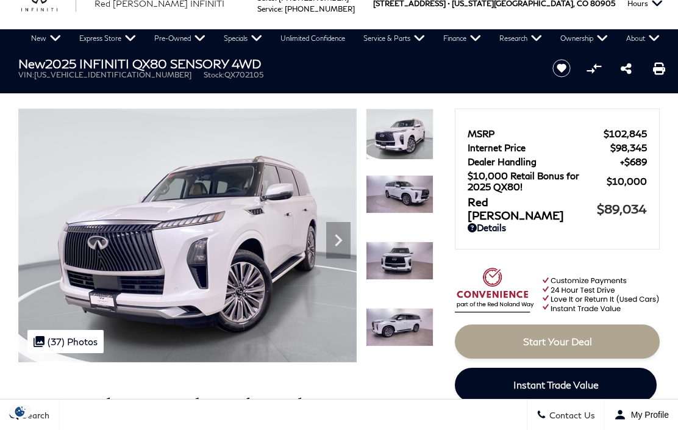
click at [91, 266] on img at bounding box center [187, 236] width 339 height 254
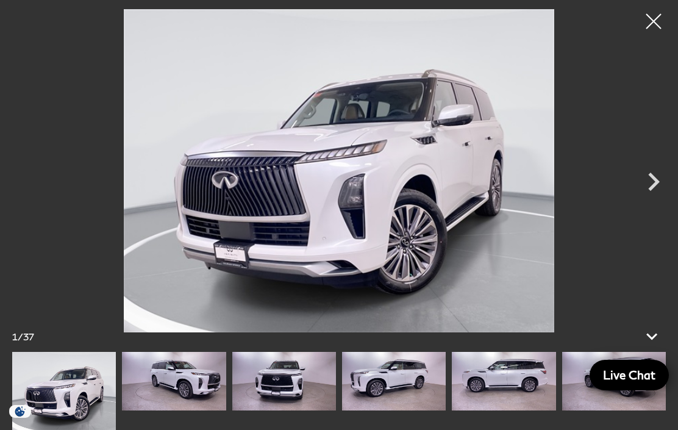
scroll to position [0, 0]
click at [656, 191] on icon "Next" at bounding box center [655, 182] width 12 height 18
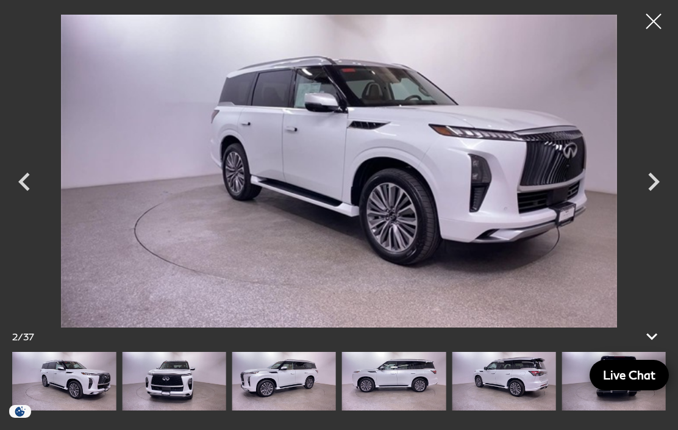
click at [655, 191] on icon "Next" at bounding box center [655, 182] width 12 height 18
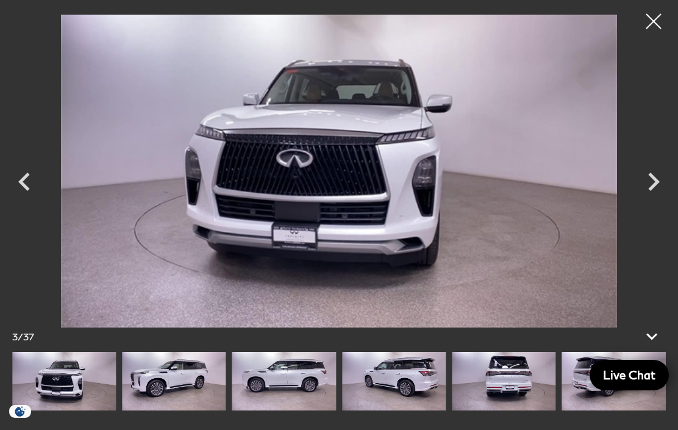
click at [655, 191] on icon "Next" at bounding box center [655, 182] width 12 height 18
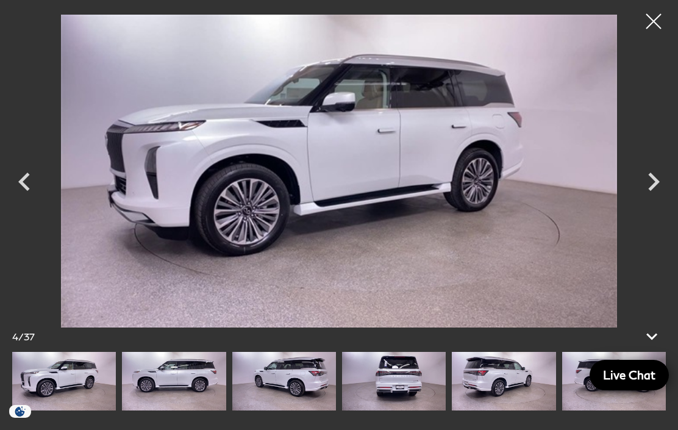
click at [651, 191] on icon "Next" at bounding box center [655, 182] width 12 height 18
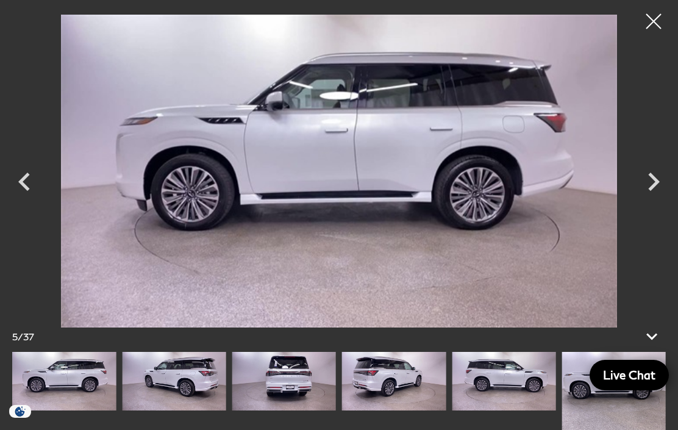
click at [653, 191] on icon "Next" at bounding box center [655, 182] width 12 height 18
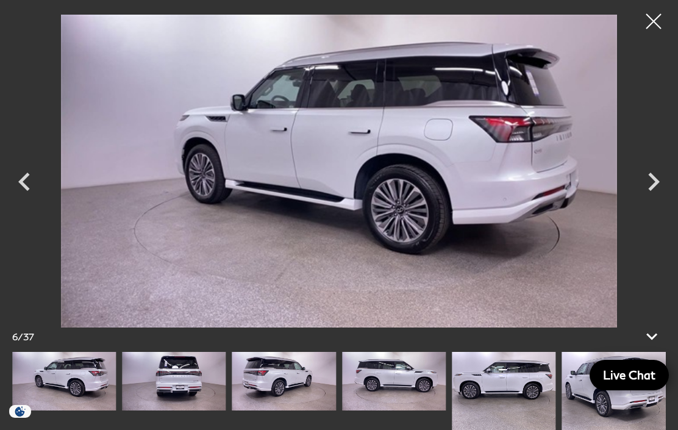
click at [658, 200] on icon "Next" at bounding box center [654, 182] width 37 height 37
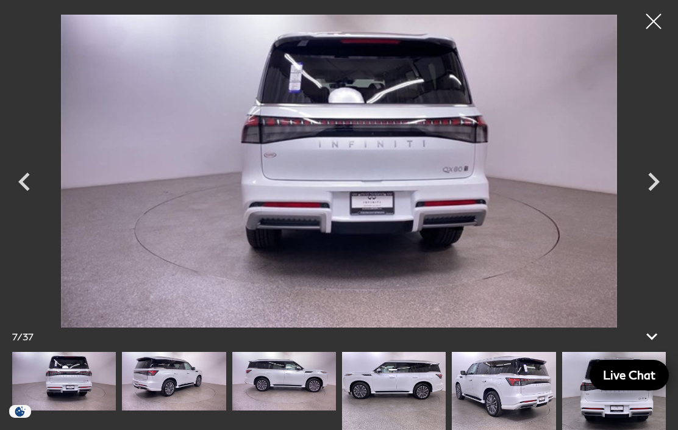
click at [655, 200] on icon "Next" at bounding box center [654, 182] width 37 height 37
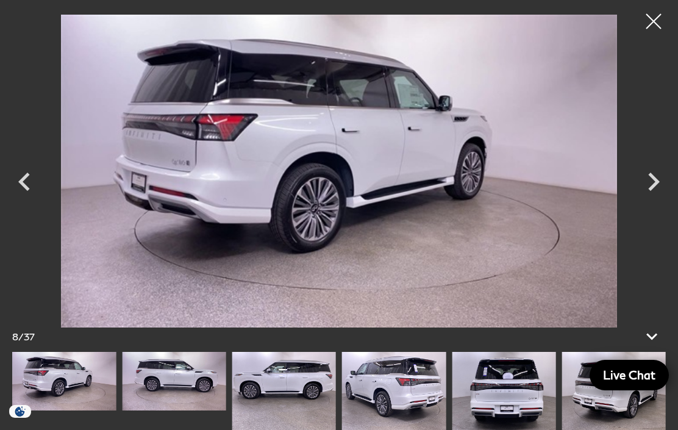
click at [656, 191] on icon "Next" at bounding box center [655, 182] width 12 height 18
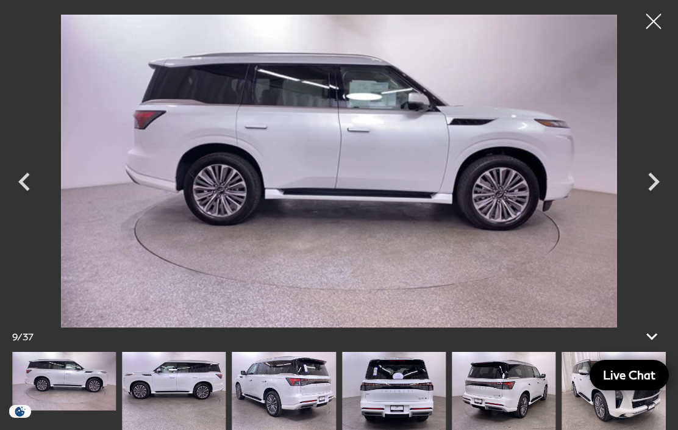
click at [647, 200] on icon "Next" at bounding box center [654, 182] width 37 height 37
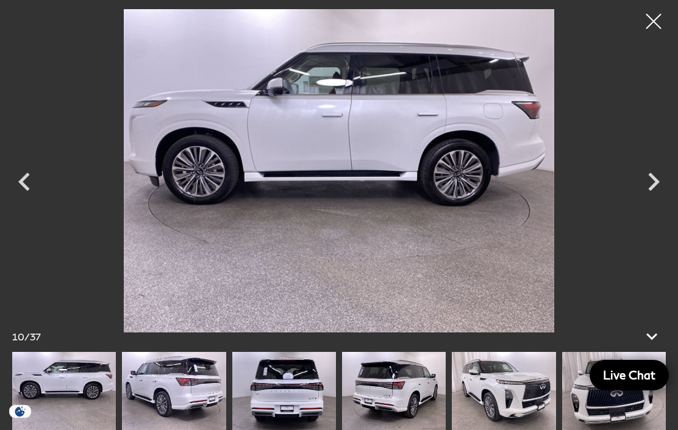
click at [655, 191] on icon "Next" at bounding box center [655, 182] width 12 height 18
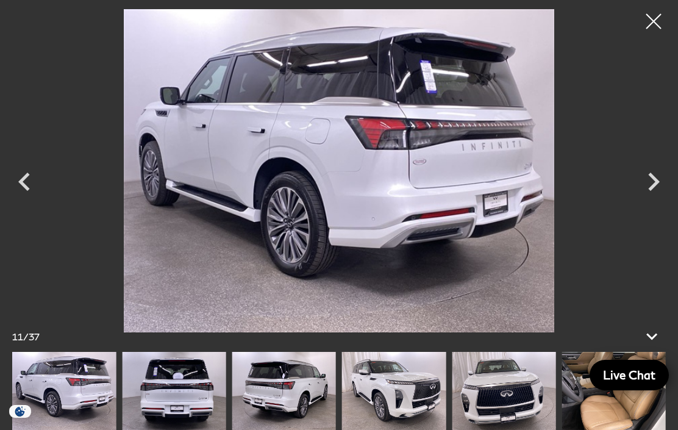
click at [654, 200] on icon "Next" at bounding box center [654, 182] width 37 height 37
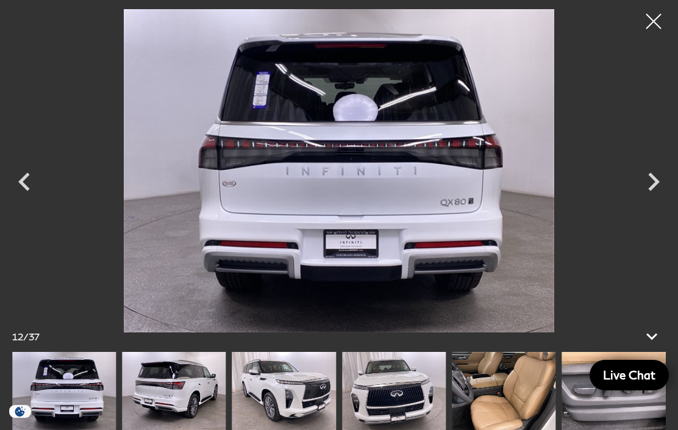
click at [667, 200] on icon "Next" at bounding box center [654, 182] width 37 height 37
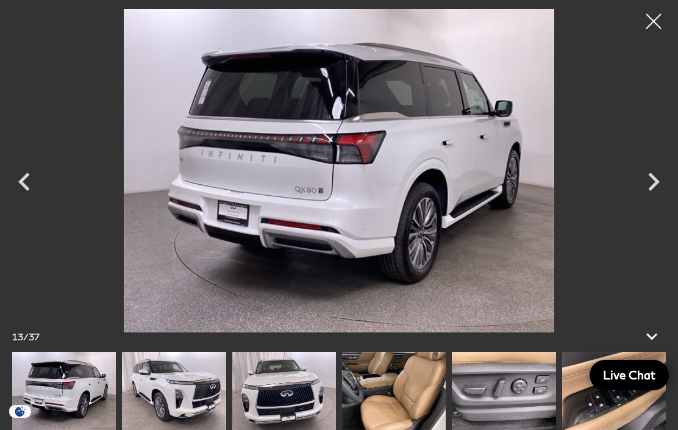
click at [658, 200] on icon "Next" at bounding box center [654, 182] width 37 height 37
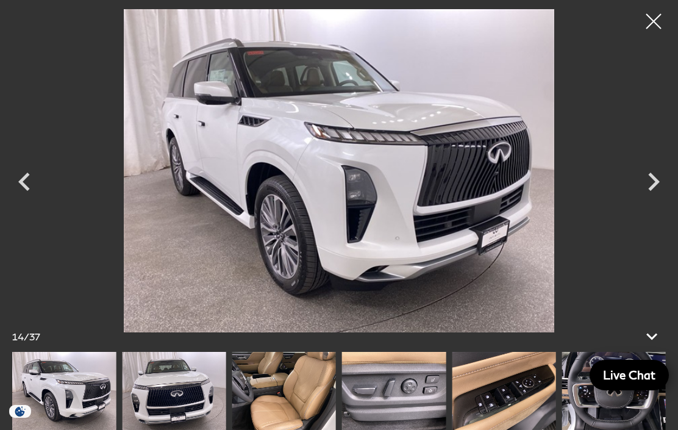
click at [661, 200] on icon "Next" at bounding box center [654, 182] width 37 height 37
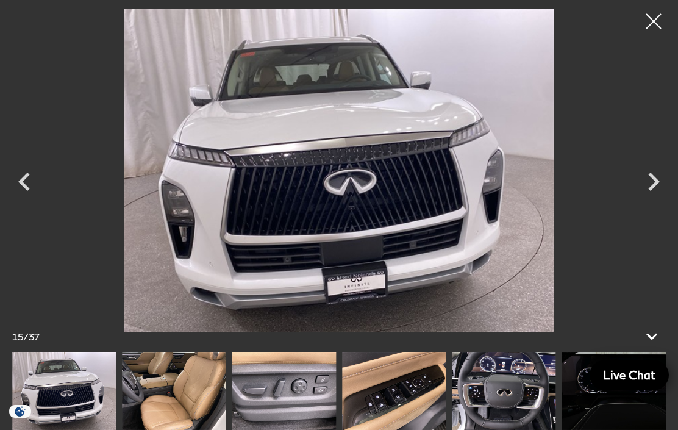
click at [670, 200] on icon "Next" at bounding box center [654, 182] width 37 height 37
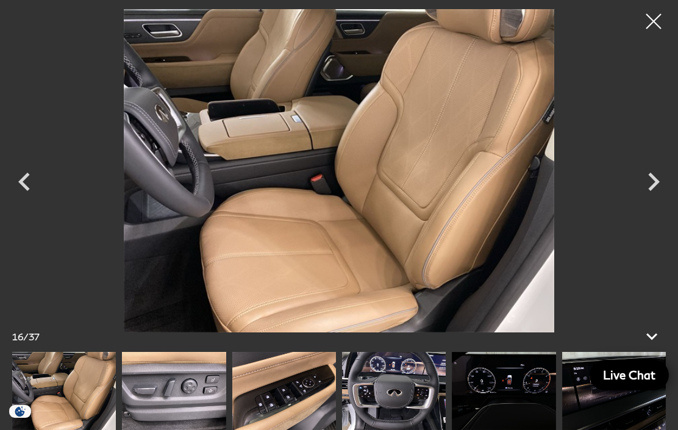
click at [654, 191] on icon "Next" at bounding box center [655, 182] width 12 height 18
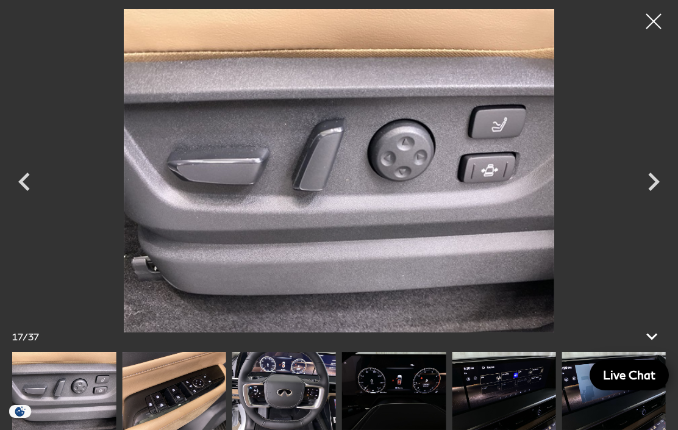
click at [655, 191] on icon "Next" at bounding box center [655, 182] width 12 height 18
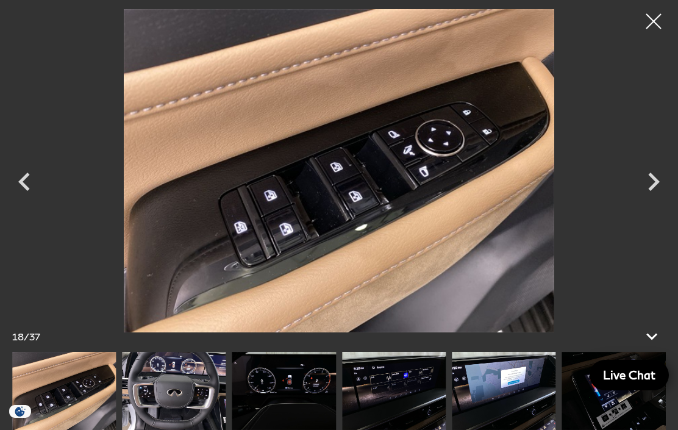
click at [647, 200] on icon "Next" at bounding box center [654, 182] width 37 height 37
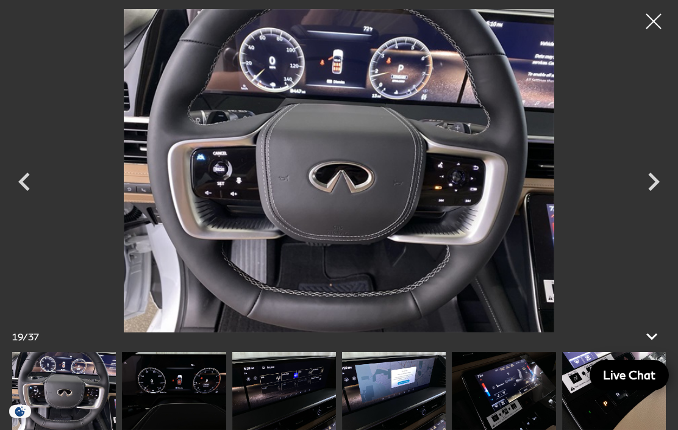
click at [653, 200] on icon "Next" at bounding box center [654, 182] width 37 height 37
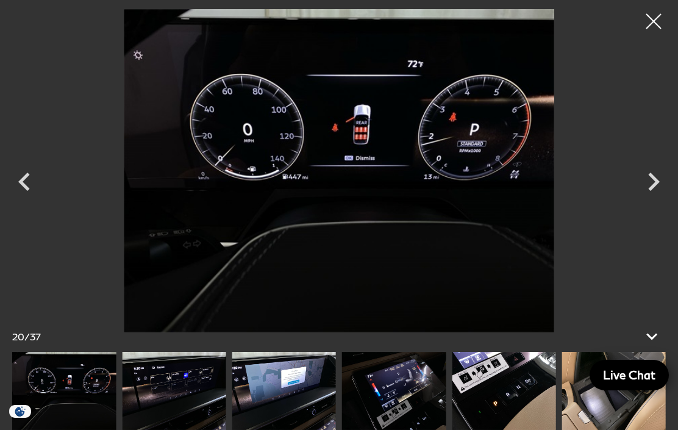
click at [655, 200] on icon "Next" at bounding box center [654, 182] width 37 height 37
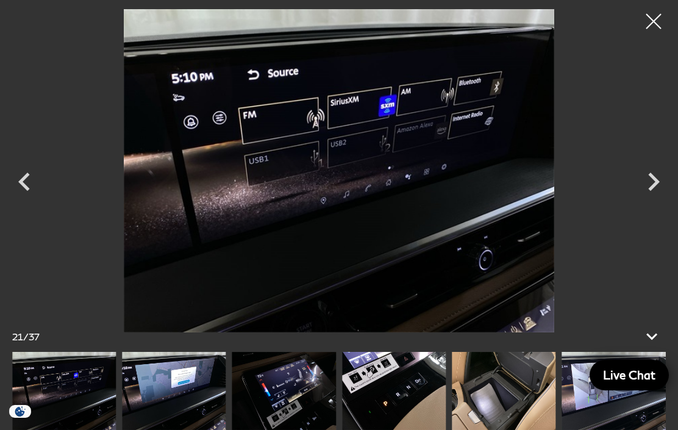
click at [655, 200] on icon "Next" at bounding box center [654, 182] width 37 height 37
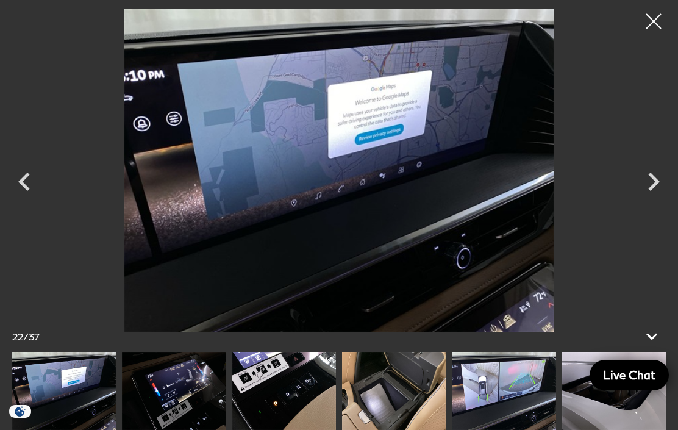
click at [661, 200] on icon "Next" at bounding box center [654, 182] width 37 height 37
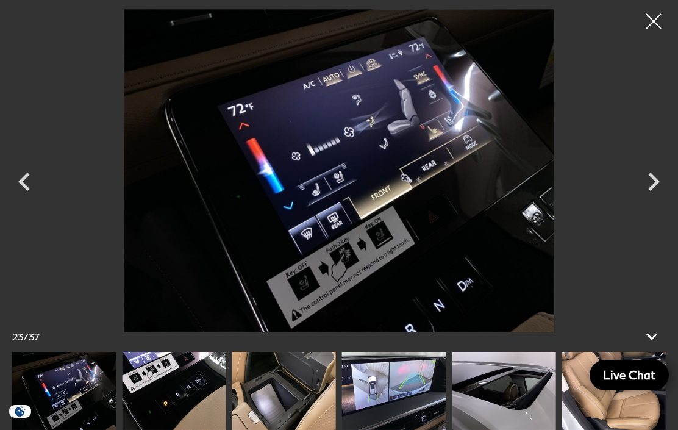
click at [657, 200] on icon "Next" at bounding box center [654, 182] width 37 height 37
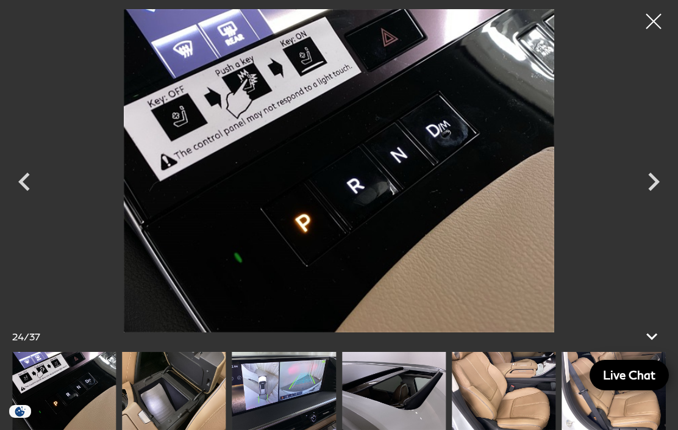
click at [647, 200] on icon "Next" at bounding box center [654, 182] width 37 height 37
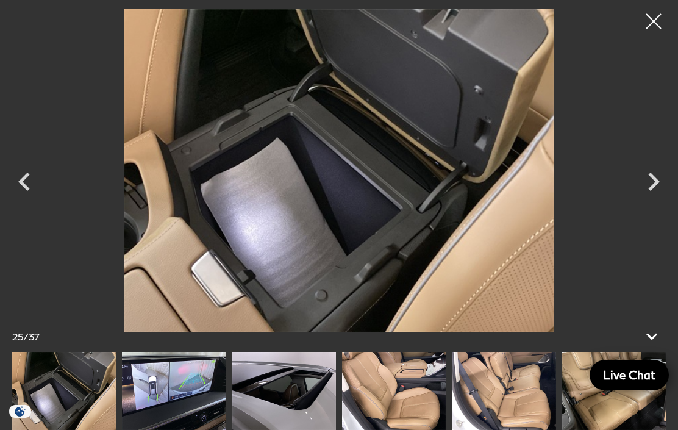
click at [646, 200] on icon "Next" at bounding box center [654, 182] width 37 height 37
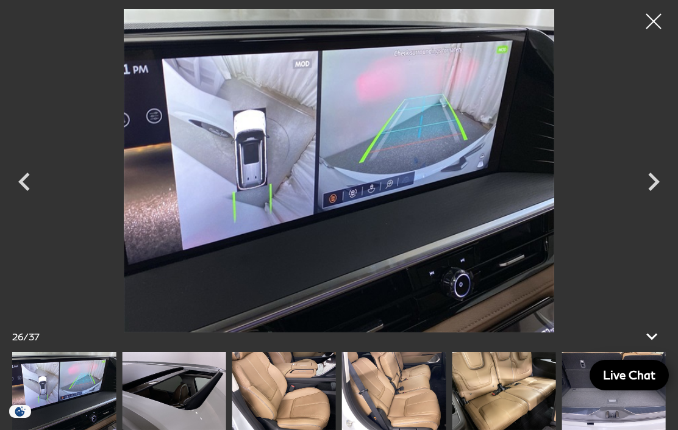
click at [655, 191] on icon "Next" at bounding box center [655, 182] width 12 height 18
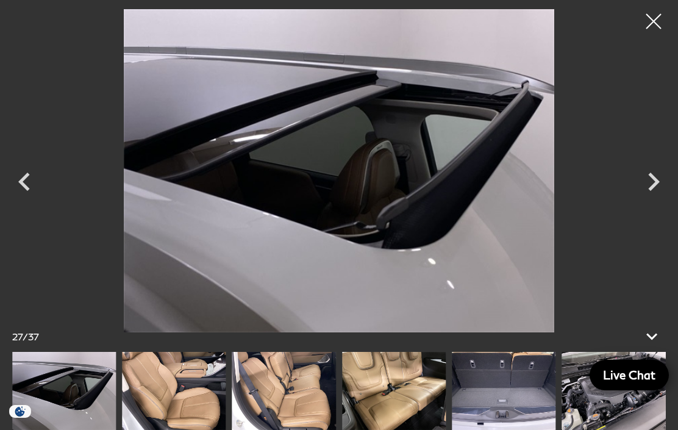
click at [643, 200] on icon "Next" at bounding box center [654, 182] width 37 height 37
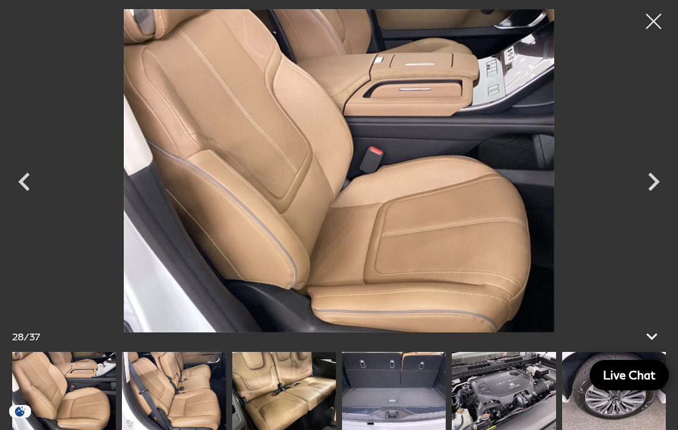
click at [649, 200] on icon "Next" at bounding box center [654, 182] width 37 height 37
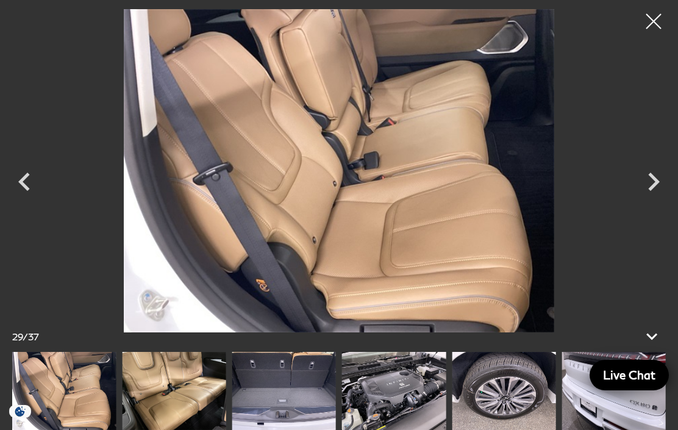
click at [654, 191] on icon "Next" at bounding box center [655, 182] width 12 height 18
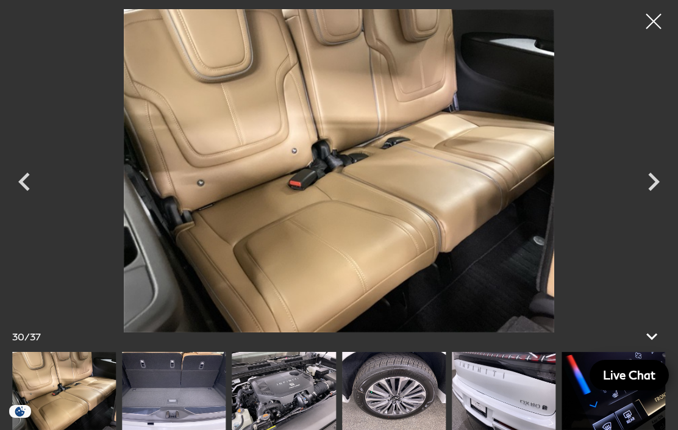
click at [648, 200] on icon "Next" at bounding box center [654, 182] width 37 height 37
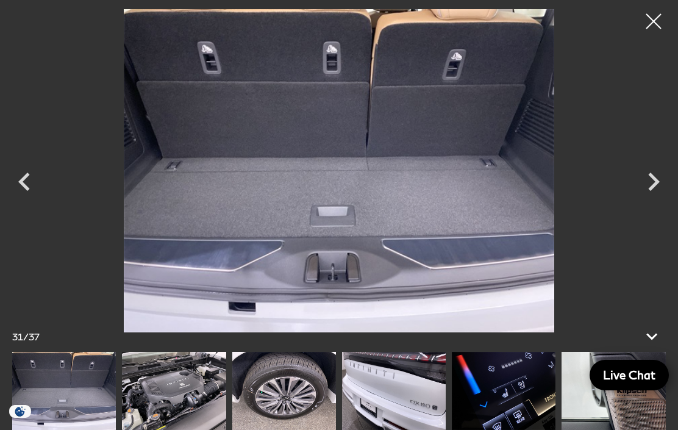
click at [657, 200] on icon "Next" at bounding box center [654, 182] width 37 height 37
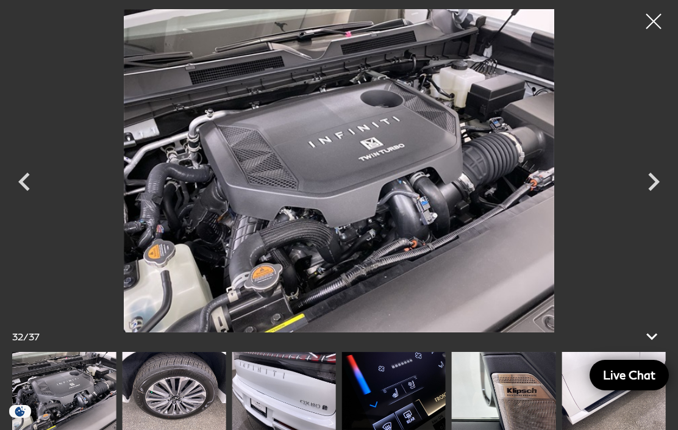
click at [657, 191] on icon "Next" at bounding box center [655, 182] width 12 height 18
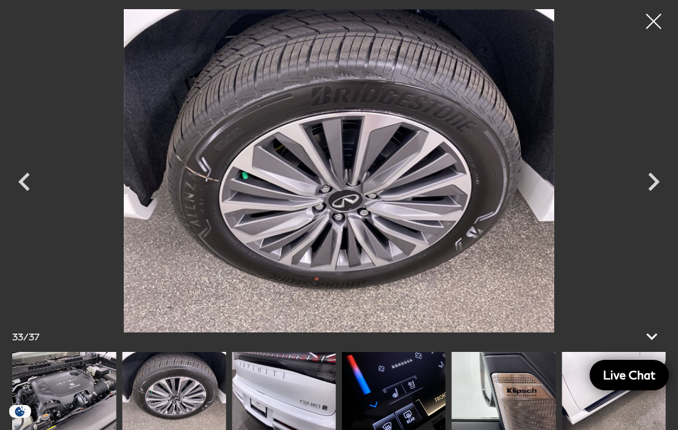
click at [655, 200] on icon "Next" at bounding box center [654, 182] width 37 height 37
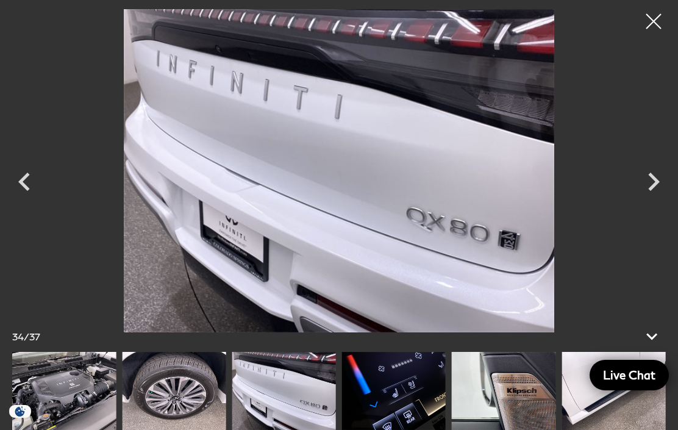
click at [654, 191] on icon "Next" at bounding box center [655, 182] width 12 height 18
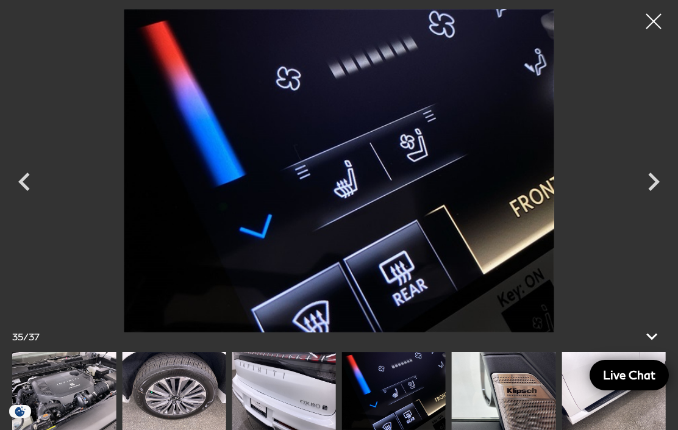
click at [651, 200] on icon "Next" at bounding box center [654, 182] width 37 height 37
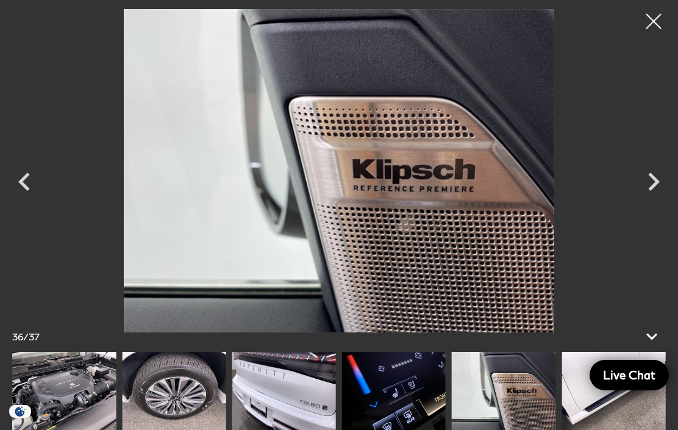
click at [650, 200] on icon "Next" at bounding box center [654, 182] width 37 height 37
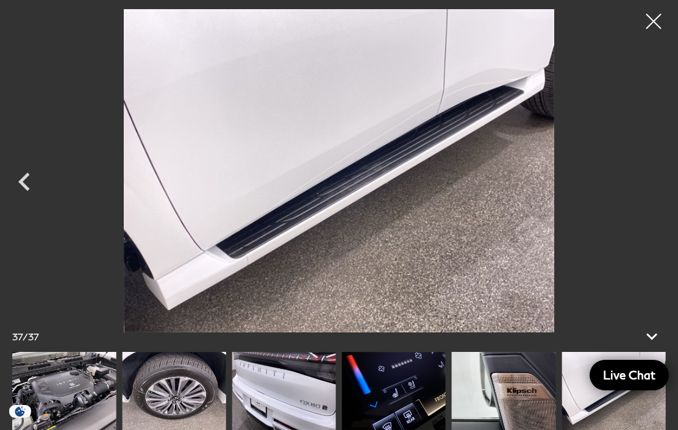
click at [656, 21] on div at bounding box center [654, 21] width 31 height 31
